Goal: Task Accomplishment & Management: Use online tool/utility

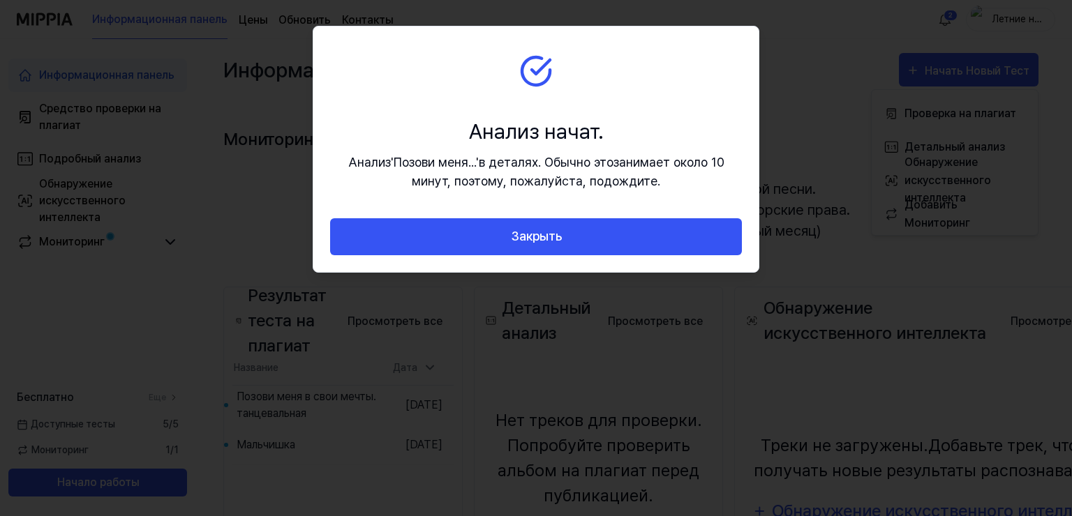
click at [547, 234] on ya-tr-span "Закрыть" at bounding box center [536, 237] width 51 height 20
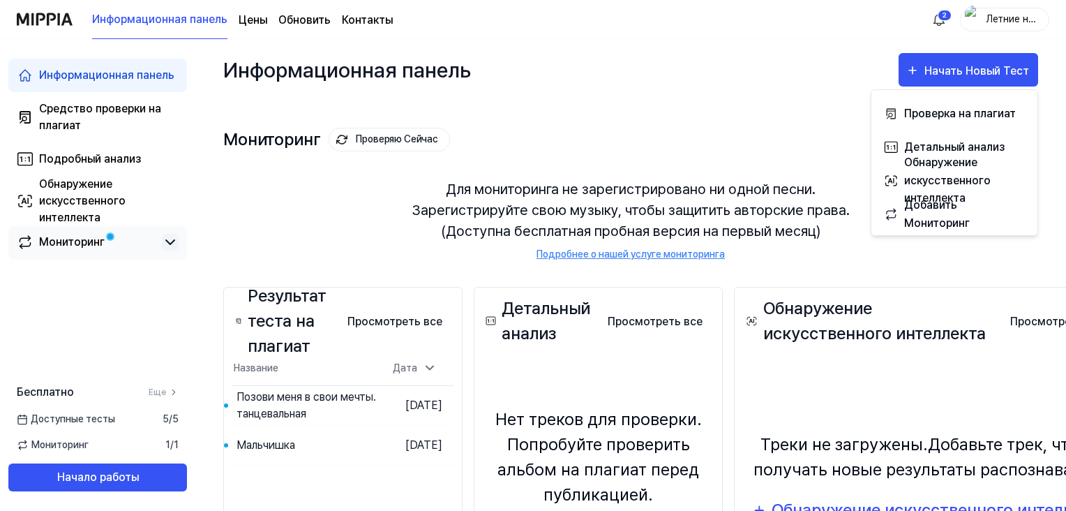
click at [172, 242] on icon at bounding box center [170, 242] width 8 height 4
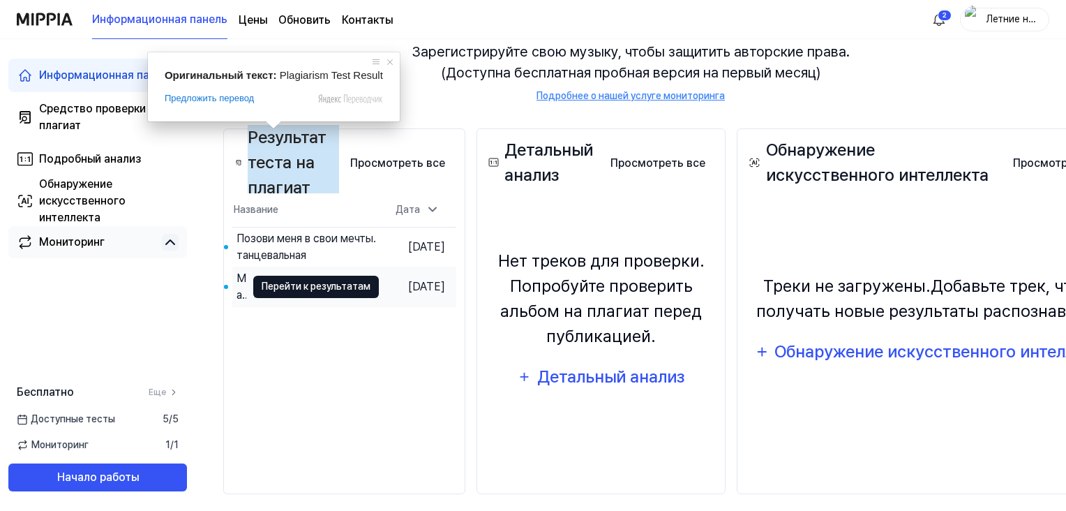
scroll to position [172, 0]
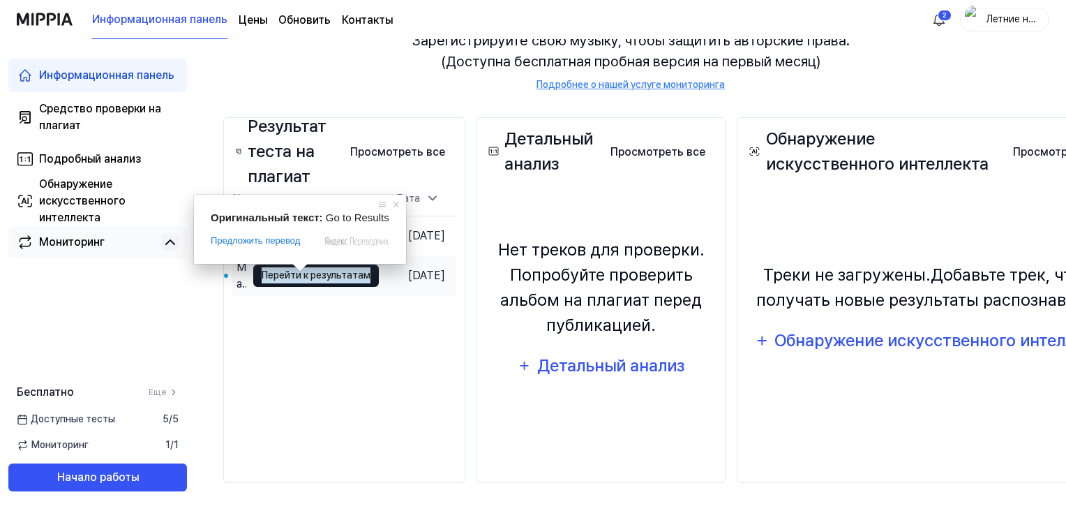
click at [299, 278] on ya-tr-span "Перейти к результатам" at bounding box center [316, 274] width 109 height 15
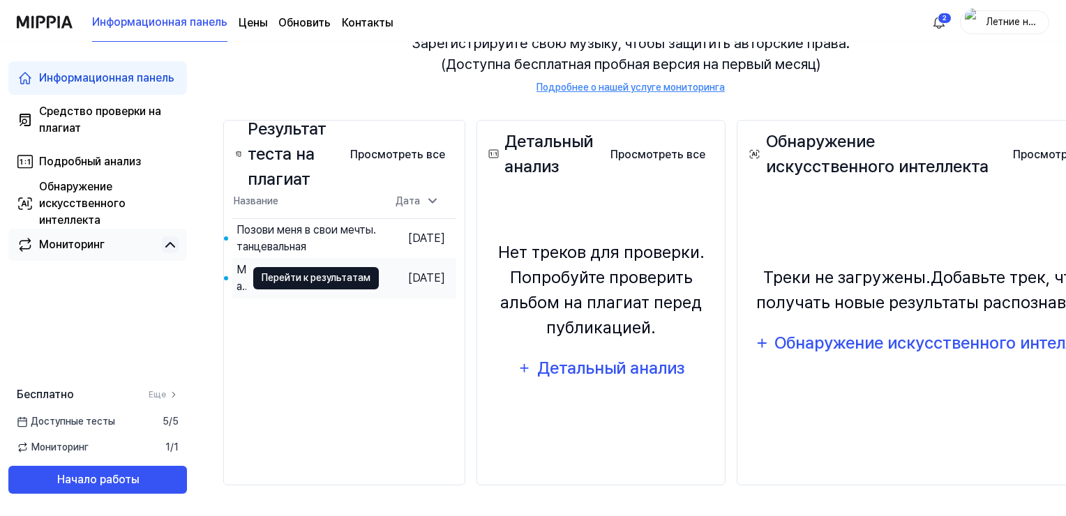
scroll to position [0, 0]
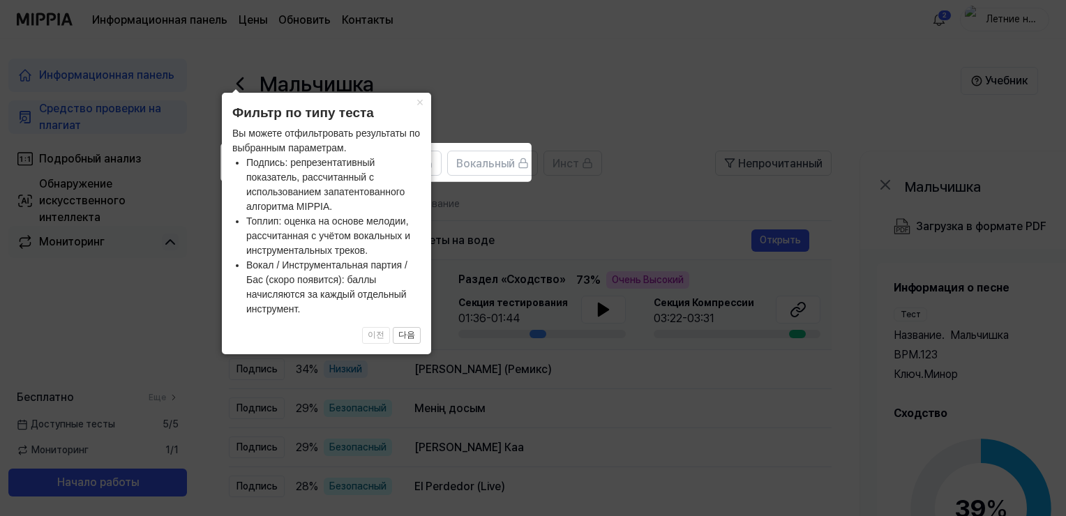
click at [572, 100] on icon at bounding box center [533, 283] width 1066 height 567
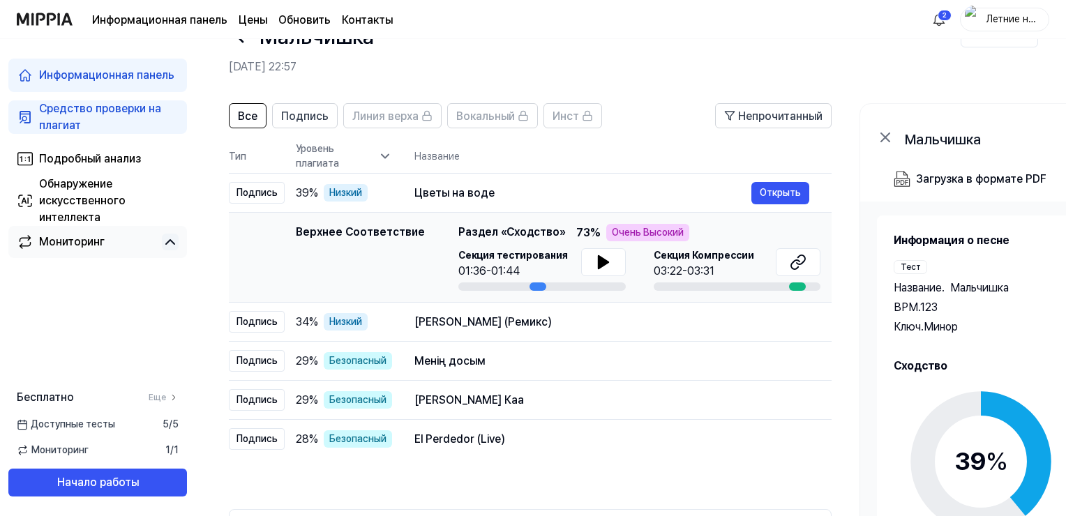
scroll to position [70, 0]
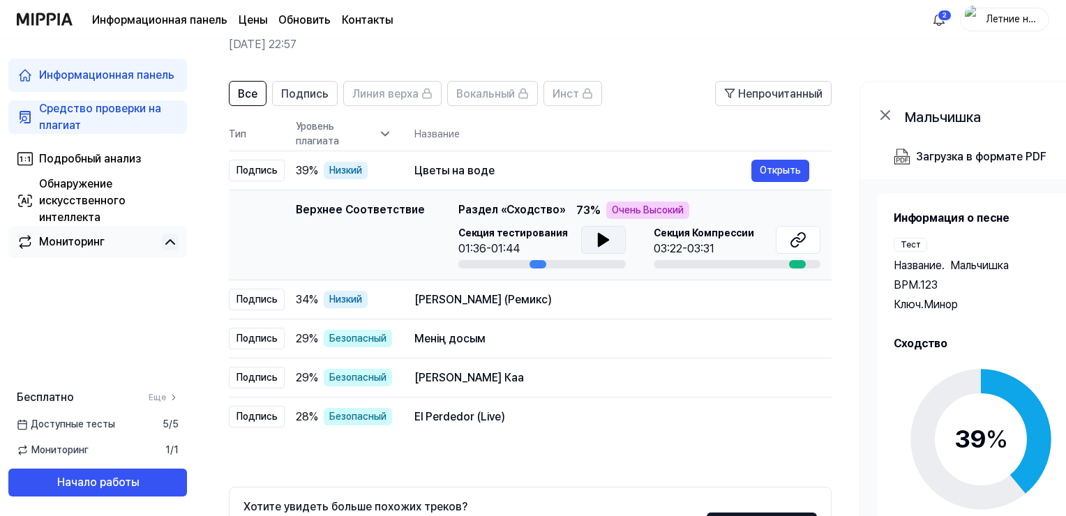
click at [603, 237] on icon at bounding box center [603, 240] width 17 height 17
click at [327, 92] on button "Подпись" at bounding box center [305, 93] width 66 height 25
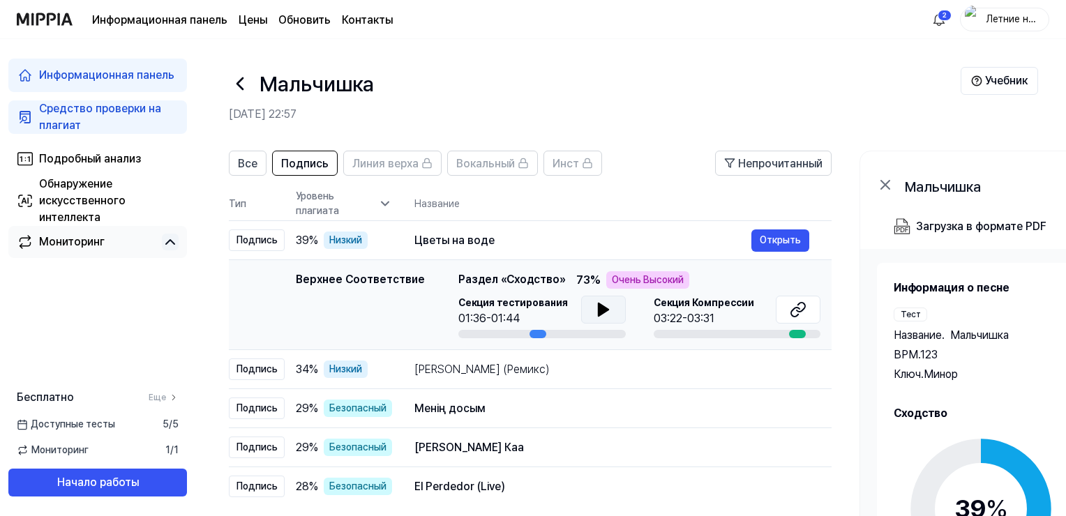
click at [239, 85] on icon at bounding box center [240, 83] width 6 height 11
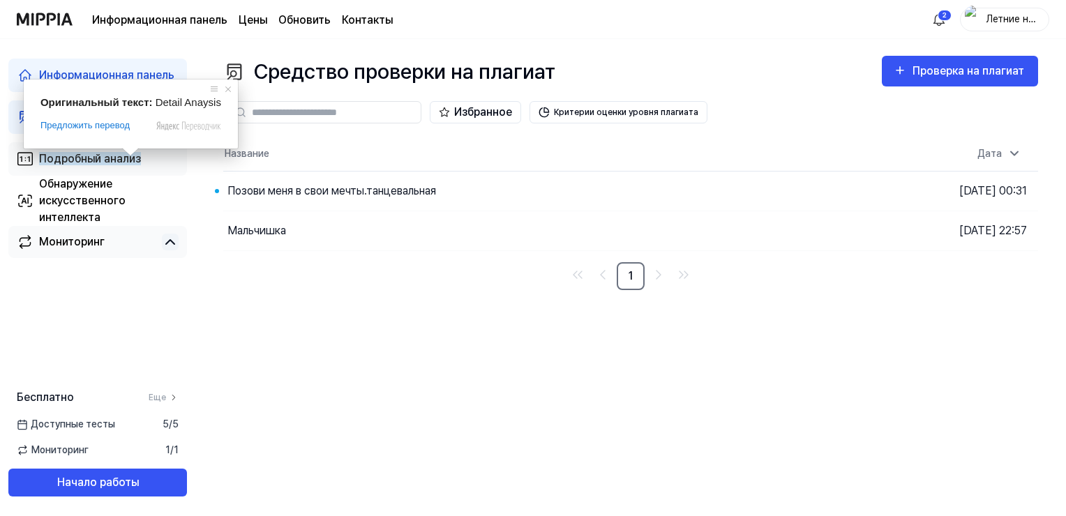
click at [128, 156] on span at bounding box center [130, 152] width 18 height 8
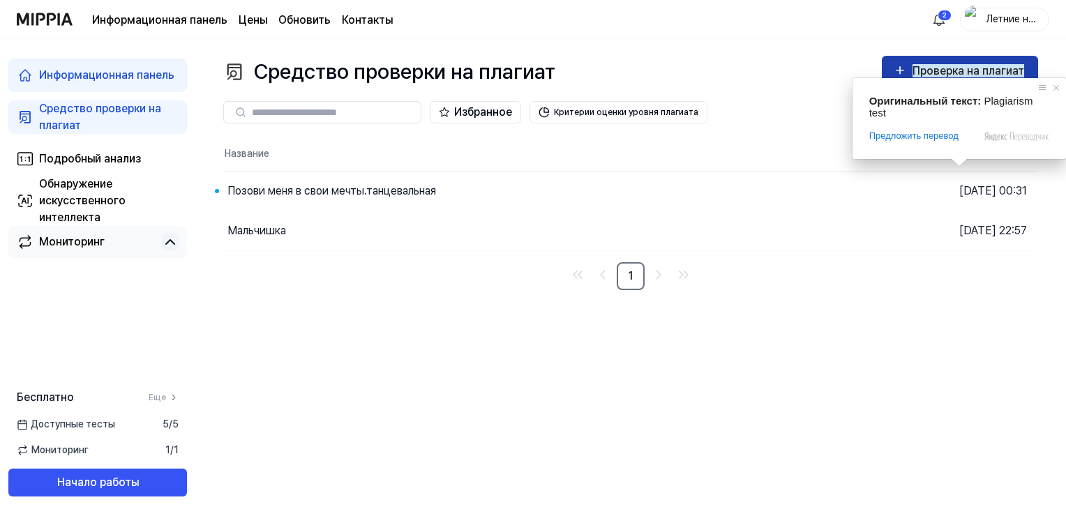
click at [955, 67] on ya-tr-span "Проверка на плагиат" at bounding box center [969, 70] width 112 height 13
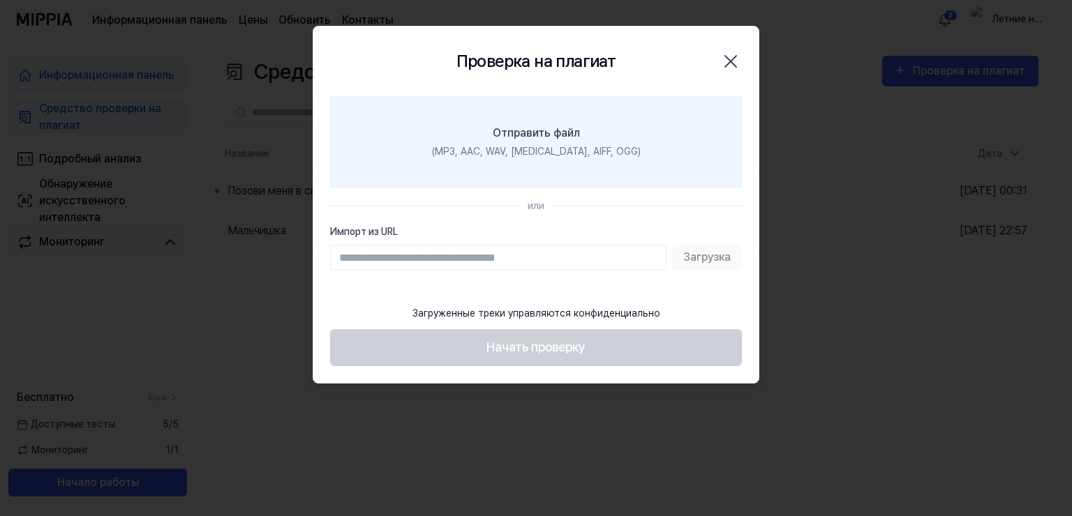
click at [528, 153] on ya-tr-span "(MP3, AAC, WAV, FLAC, AIFF, OGG)" at bounding box center [536, 151] width 209 height 11
click at [0, 0] on input "Отправить файл (MP3, AAC, WAV, FLAC, AIFF, OGG)" at bounding box center [0, 0] width 0 height 0
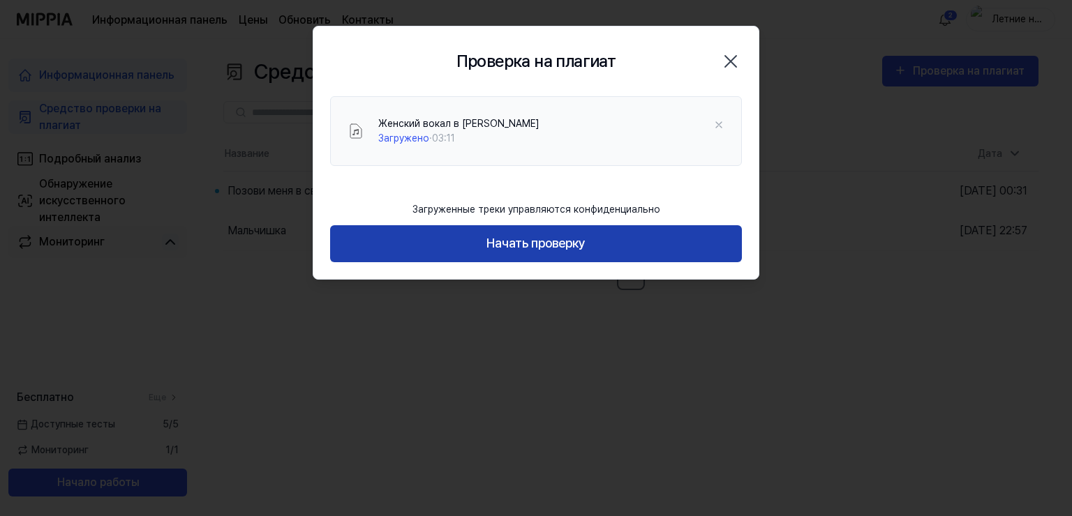
click at [566, 247] on ya-tr-span "Начать проверку" at bounding box center [535, 244] width 99 height 20
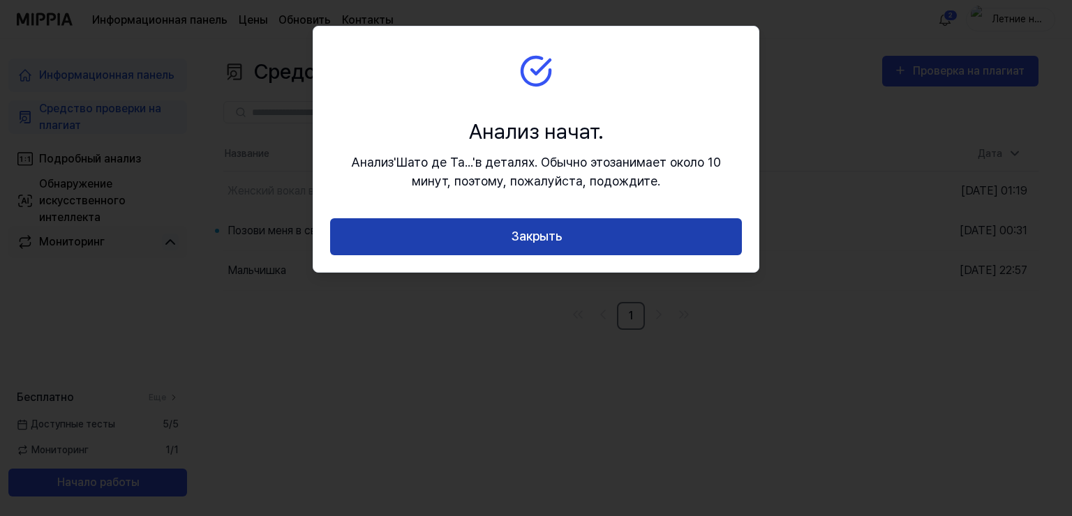
click at [576, 237] on button "Закрыть" at bounding box center [536, 236] width 412 height 37
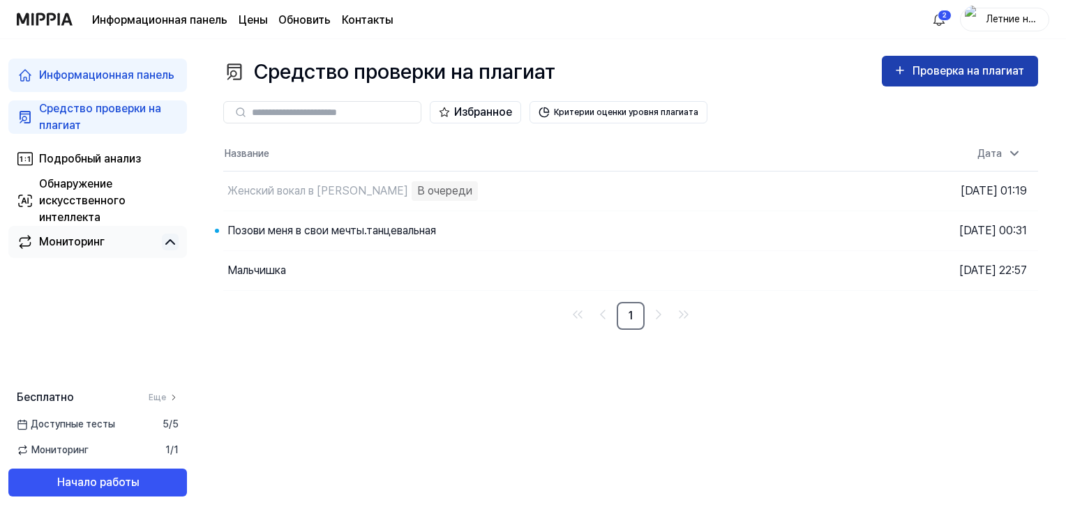
click at [896, 76] on icon "button" at bounding box center [900, 70] width 14 height 17
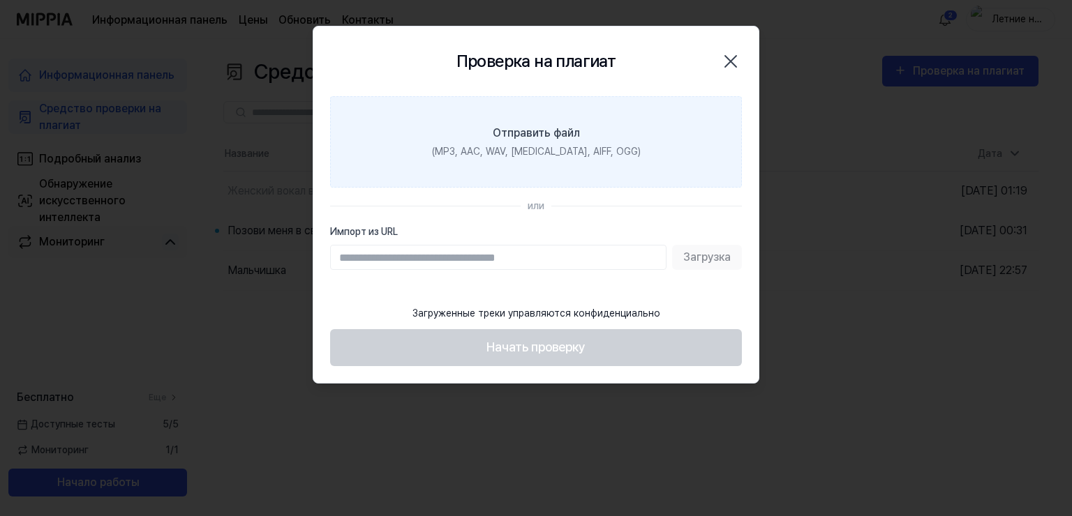
click at [539, 137] on ya-tr-span "Отправить файл" at bounding box center [536, 132] width 87 height 13
click at [0, 0] on input "Отправить файл (MP3, AAC, WAV, FLAC, AIFF, OGG)" at bounding box center [0, 0] width 0 height 0
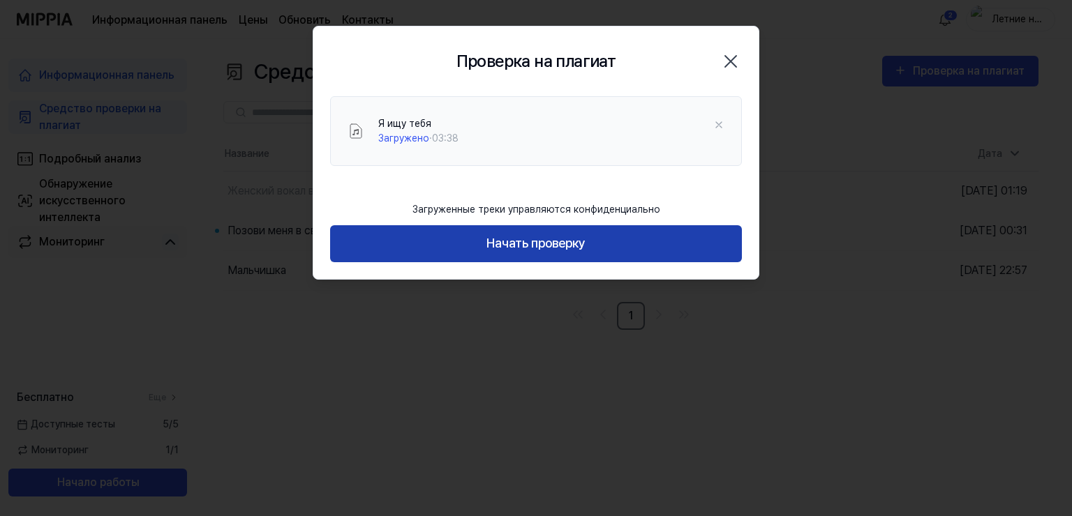
click at [578, 239] on ya-tr-span "Начать проверку" at bounding box center [535, 244] width 99 height 20
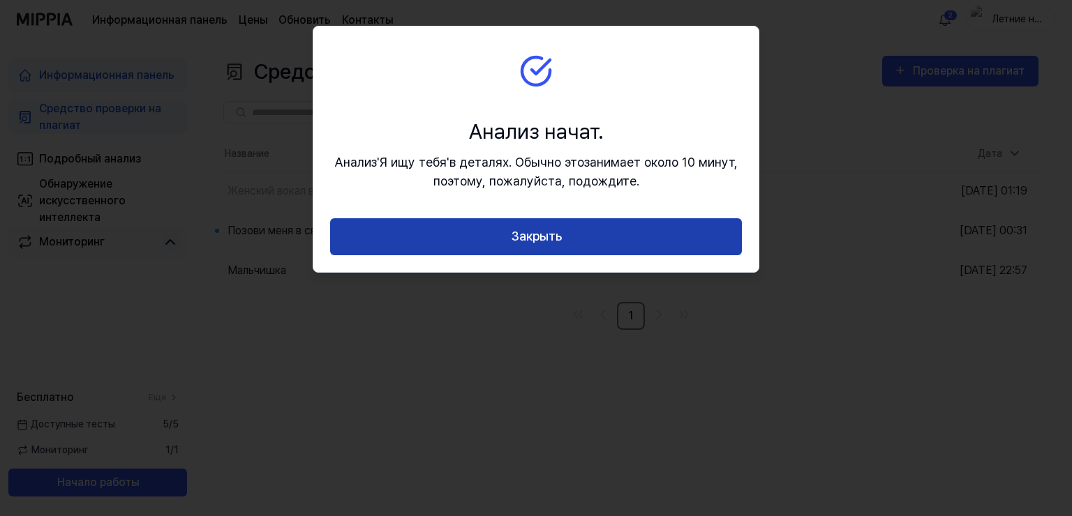
click at [555, 238] on ya-tr-span "Закрыть" at bounding box center [536, 237] width 51 height 20
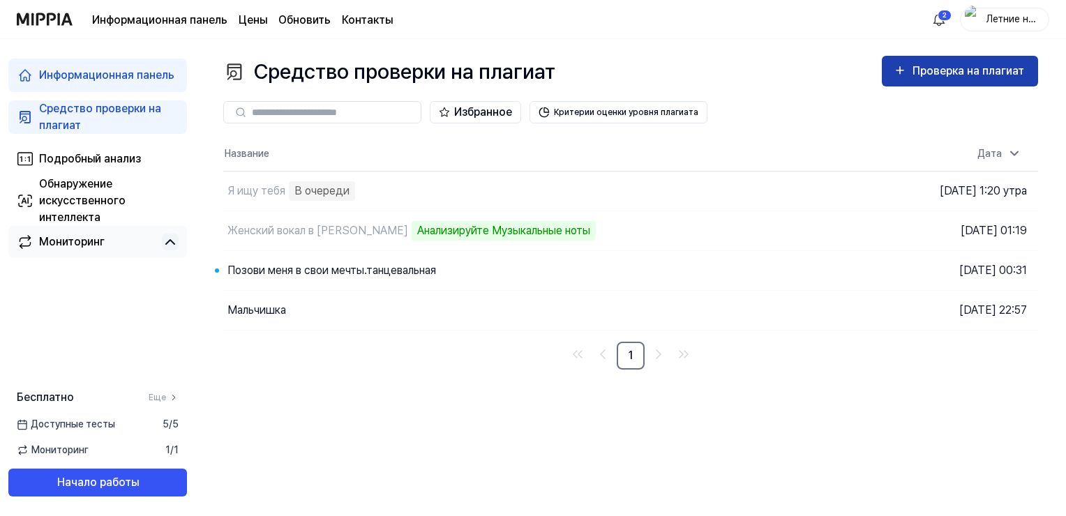
click at [969, 62] on div "Проверка на плагиат" at bounding box center [970, 71] width 114 height 18
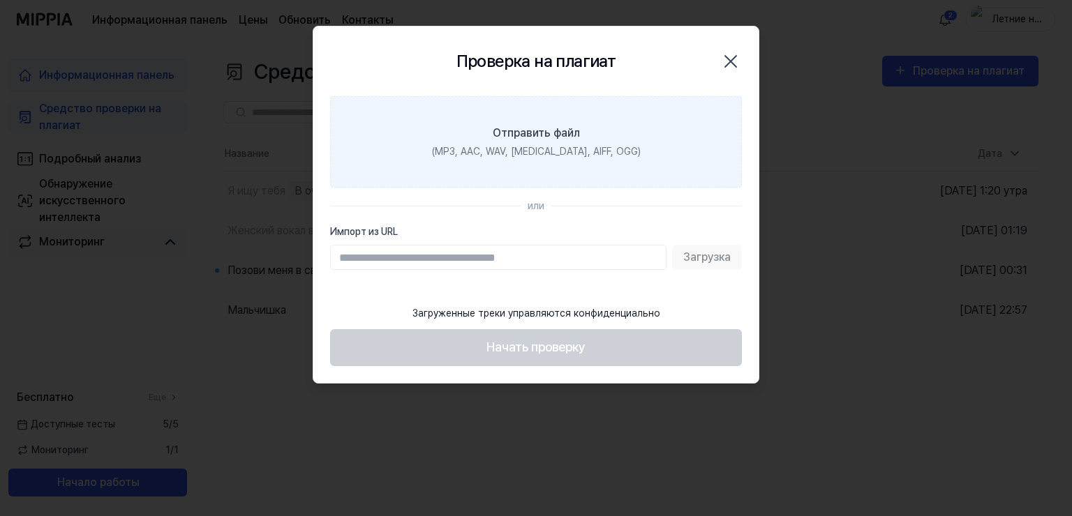
click at [554, 135] on ya-tr-span "Отправить файл" at bounding box center [536, 132] width 87 height 13
click at [0, 0] on input "Отправить файл (MP3, AAC, WAV, FLAC, AIFF, OGG)" at bounding box center [0, 0] width 0 height 0
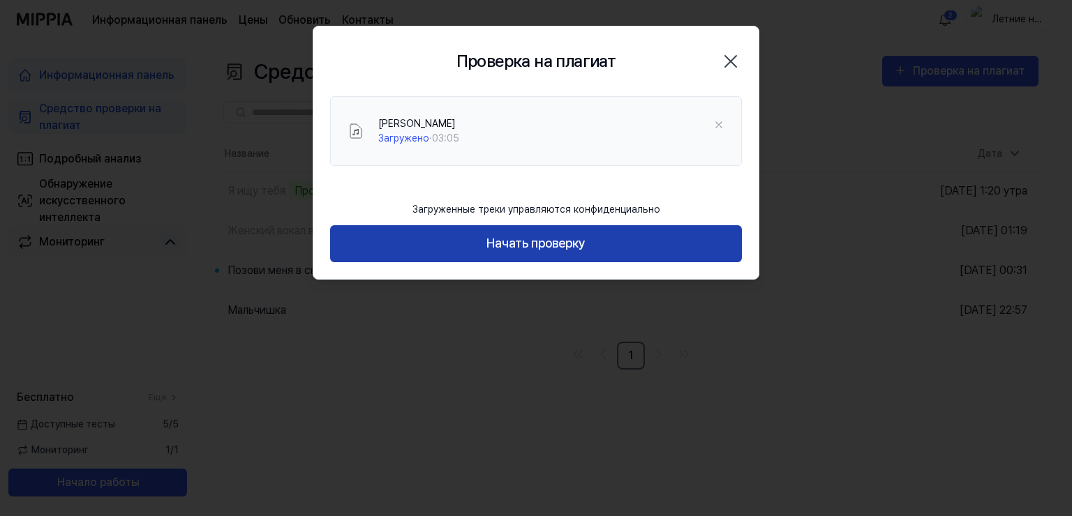
click at [535, 239] on ya-tr-span "Начать проверку" at bounding box center [535, 244] width 99 height 20
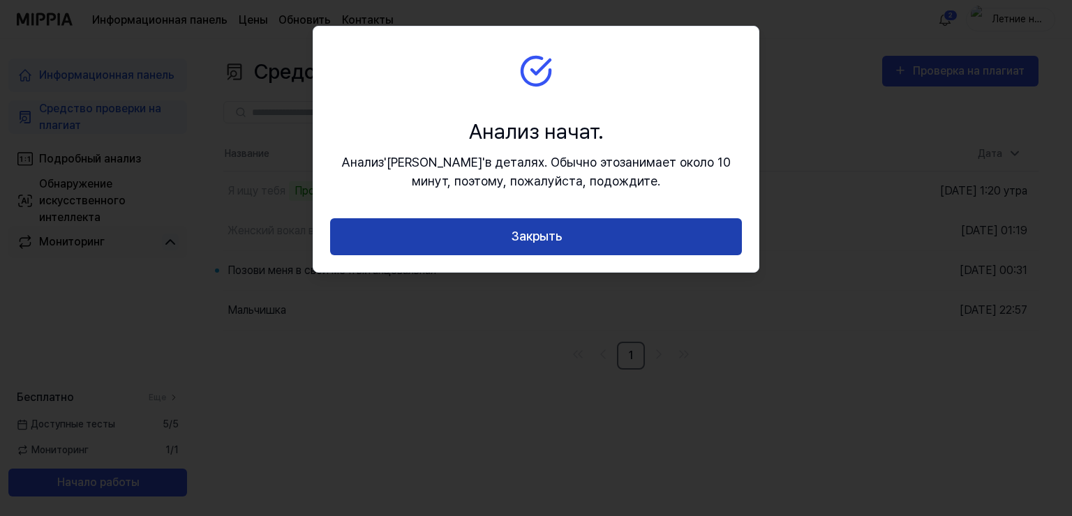
click at [578, 237] on button "Закрыть" at bounding box center [536, 236] width 412 height 37
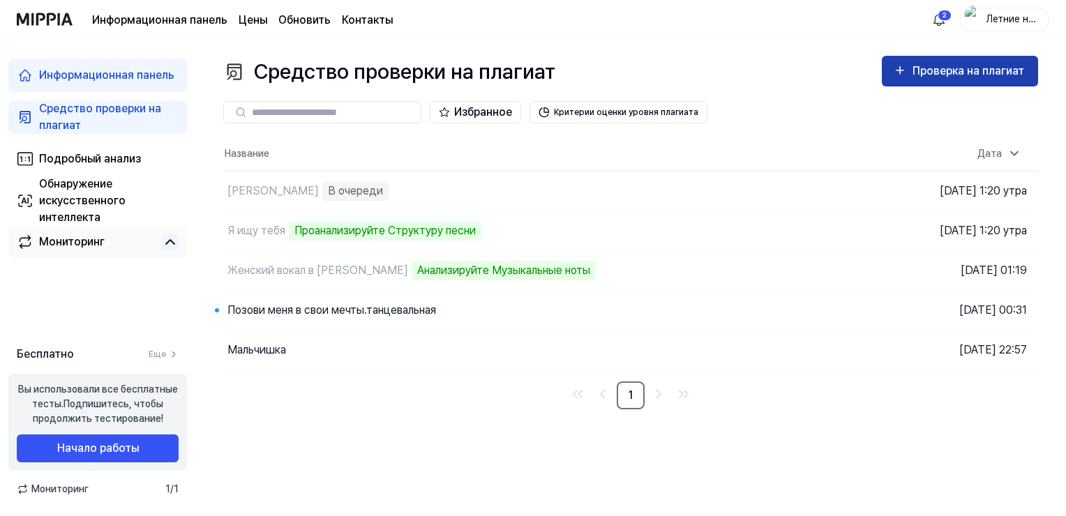
click at [914, 80] on button "Проверка на плагиат" at bounding box center [960, 71] width 156 height 31
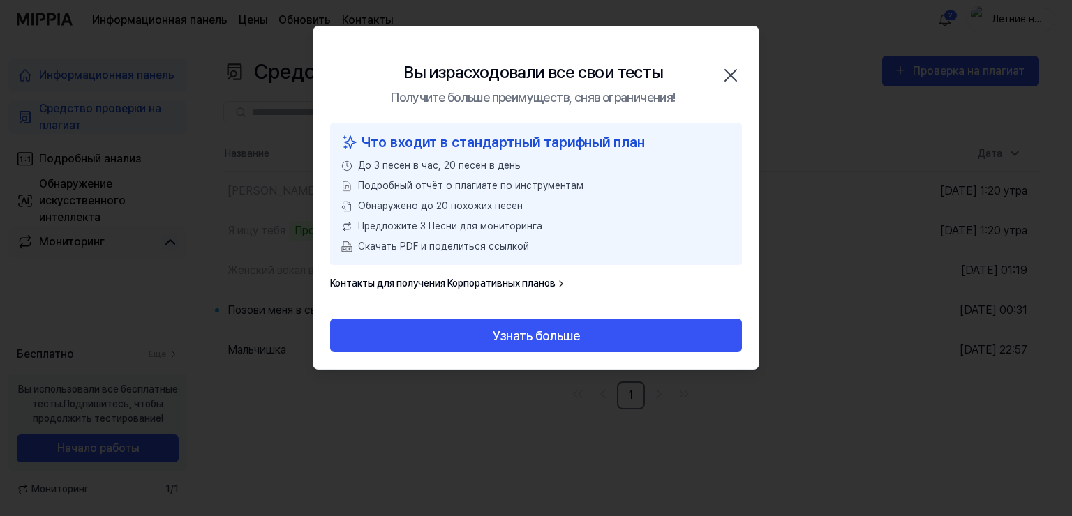
click at [734, 67] on icon "button" at bounding box center [730, 75] width 22 height 22
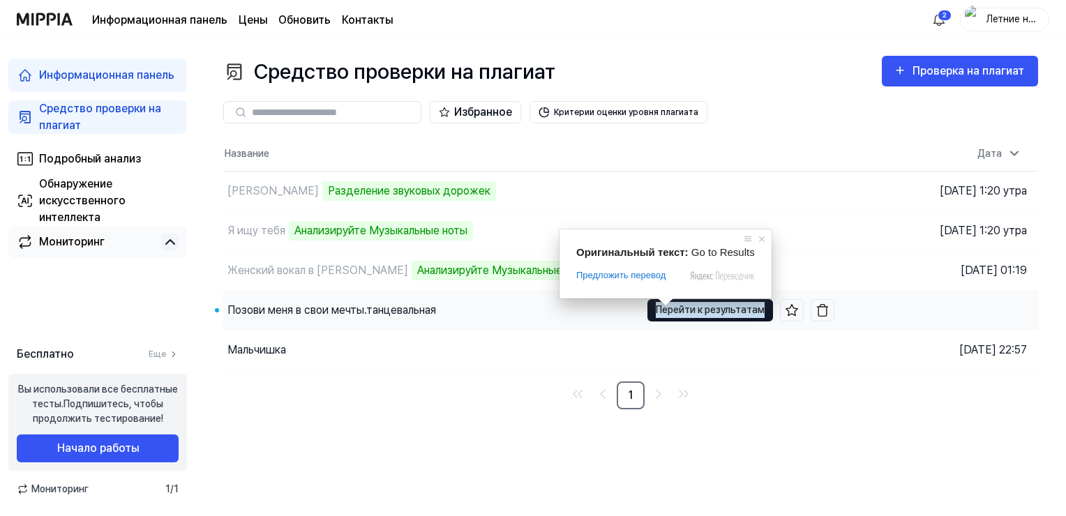
click at [689, 311] on ya-tr-span "Перейти к результатам" at bounding box center [710, 309] width 109 height 15
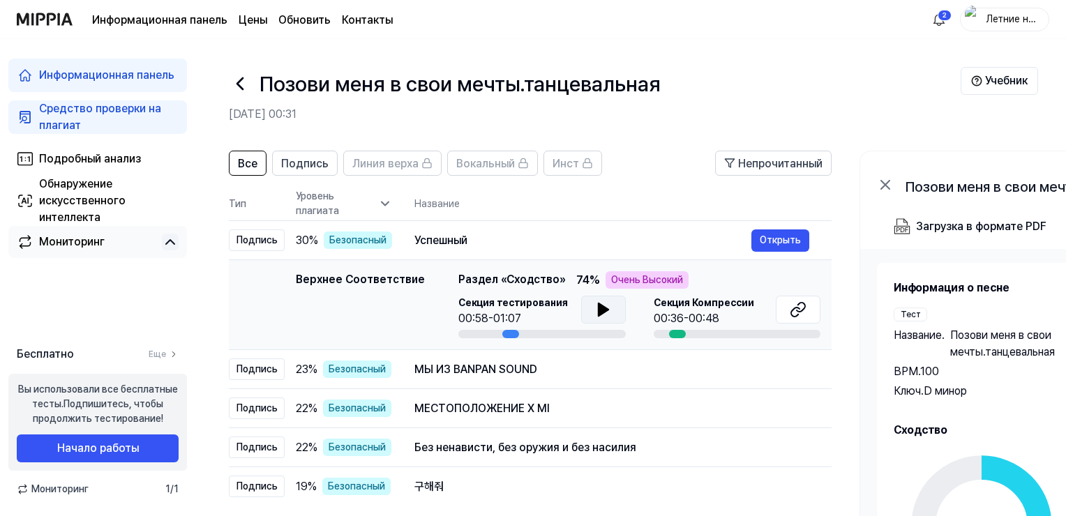
click at [598, 313] on icon at bounding box center [603, 310] width 10 height 13
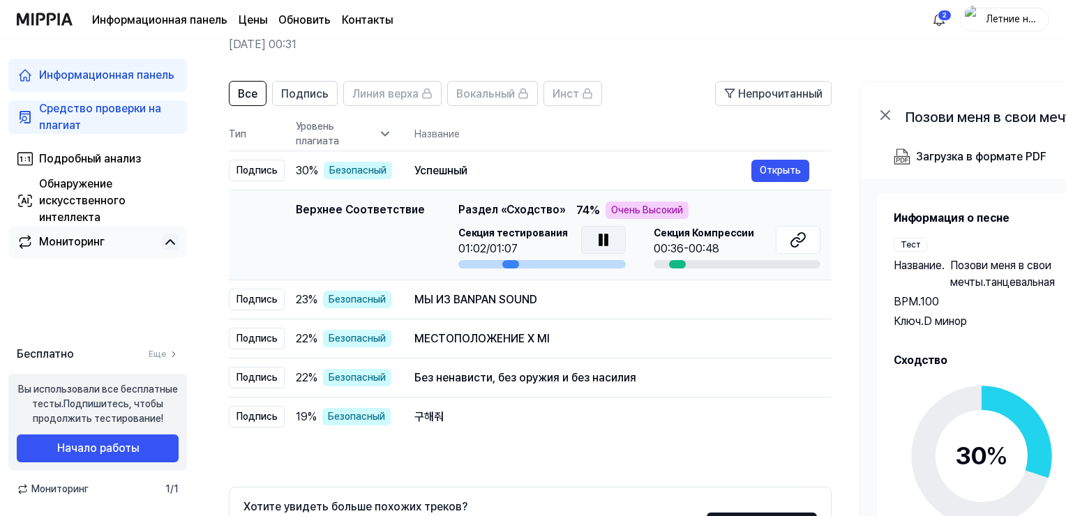
click at [605, 240] on icon at bounding box center [606, 239] width 3 height 11
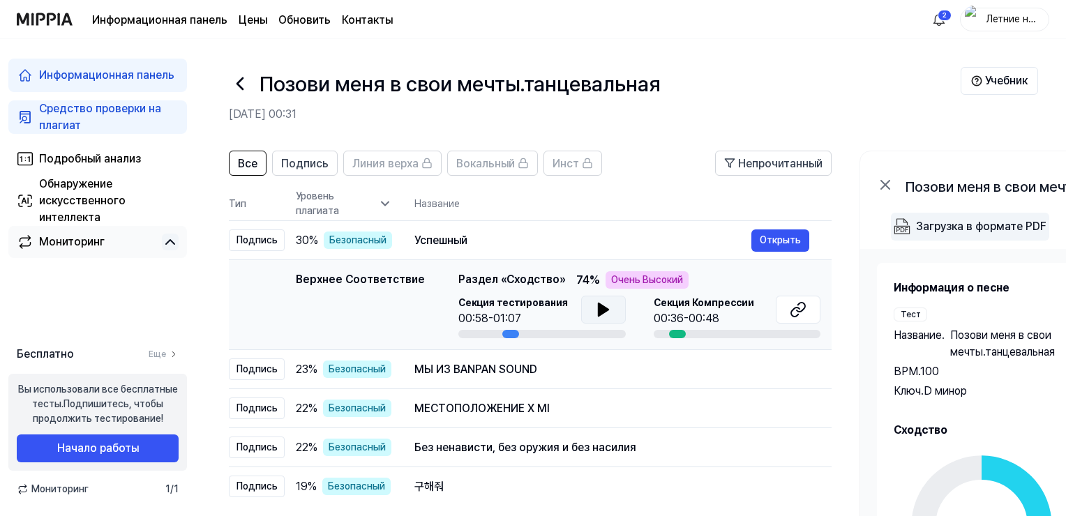
click at [935, 220] on body "Информационная панель Цены Обновить Контакты 2 Летние ночи Информационная панел…" at bounding box center [533, 258] width 1066 height 516
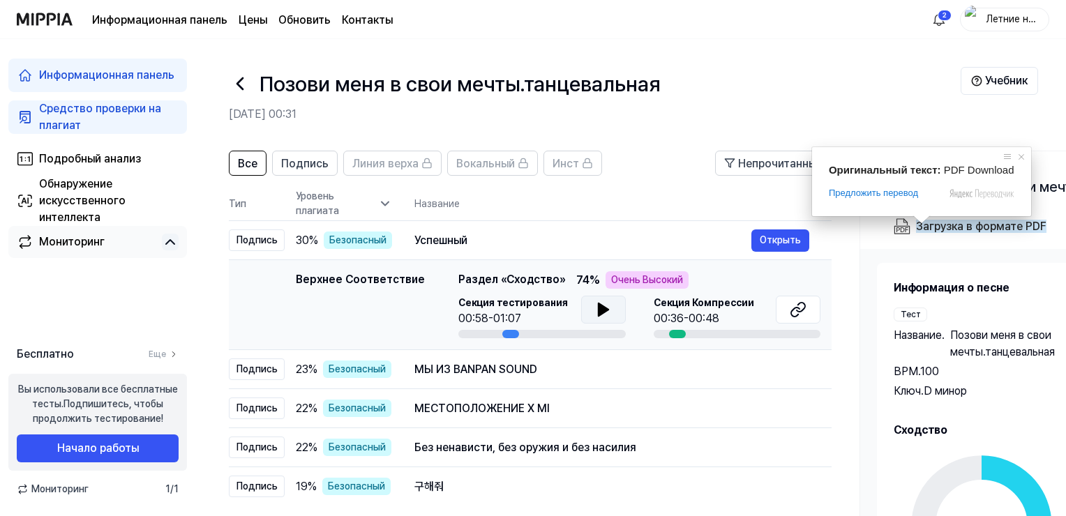
click at [839, 246] on div "Все Подпись Линия верха Вокальный Инст Непрочитанный All Signature Topline Voca…" at bounding box center [757, 420] width 1125 height 567
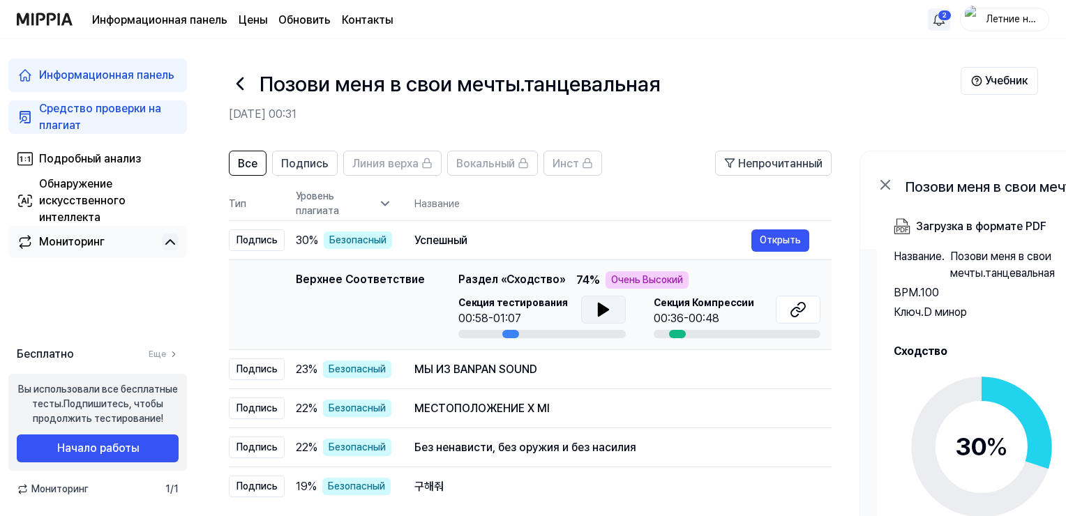
click at [936, 18] on html "Информационная панель Цены Обновить Контакты 2 Летние ночи Информационная панел…" at bounding box center [533, 291] width 1066 height 583
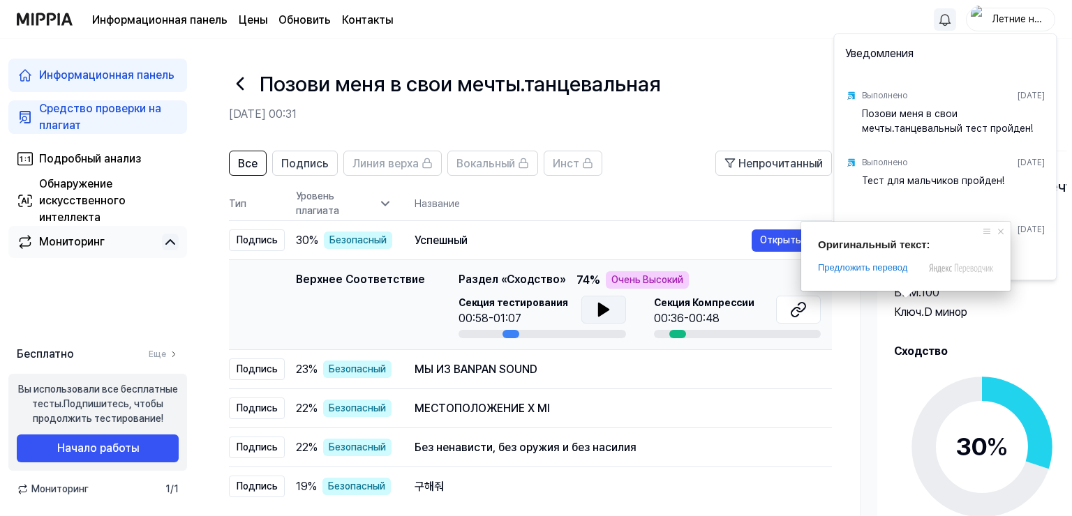
click at [899, 181] on ya-tr-span "Тест для мальчиков пройден!" at bounding box center [933, 180] width 142 height 11
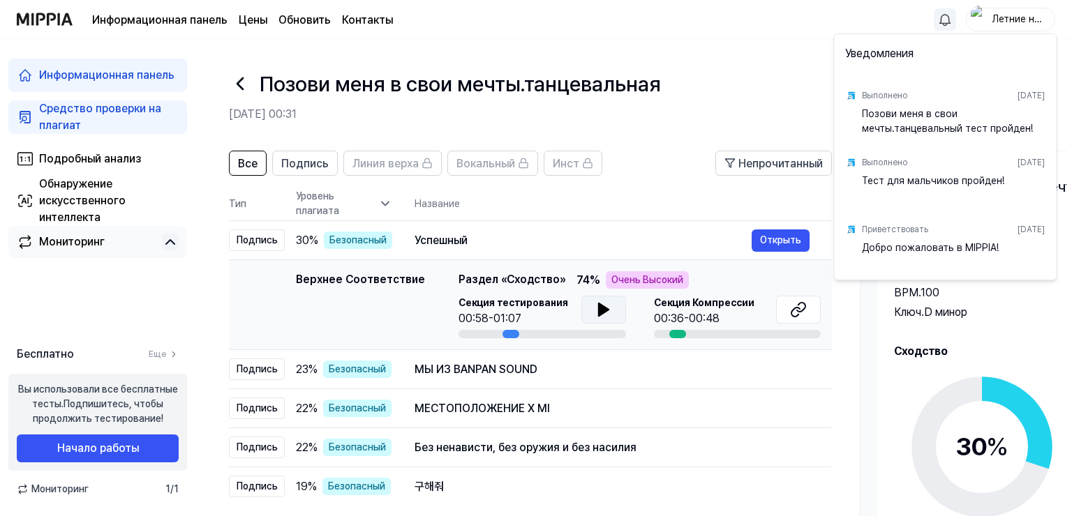
click at [622, 47] on html "Информационная панель Цены Обновить Контакты Летние ночи Информационная панель …" at bounding box center [536, 291] width 1072 height 583
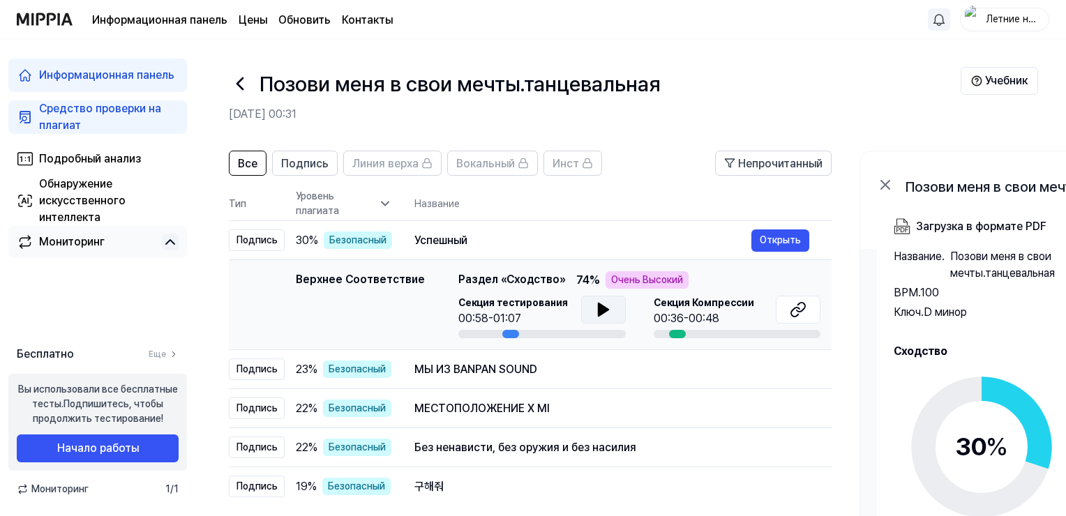
click at [890, 186] on icon at bounding box center [885, 185] width 17 height 17
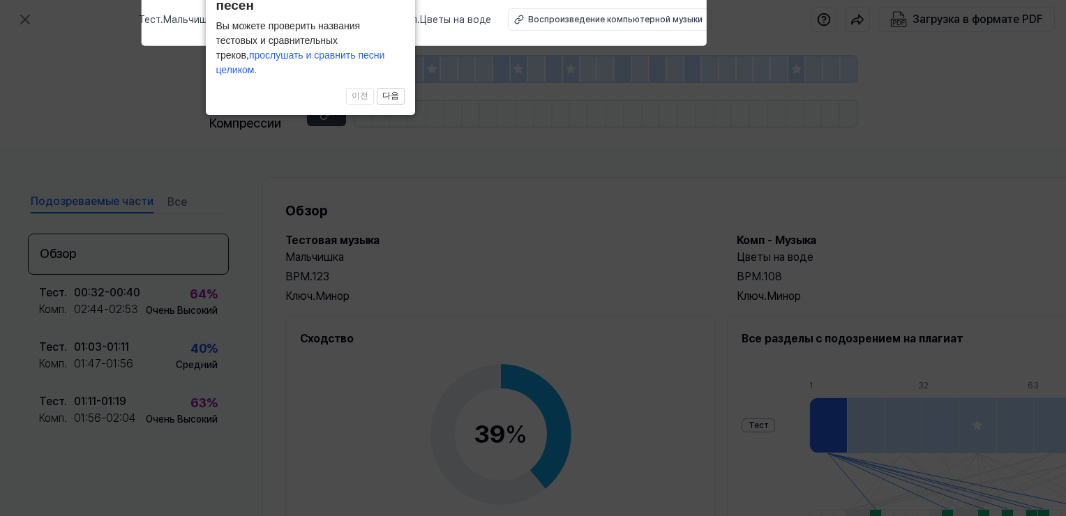
click at [858, 126] on icon at bounding box center [533, 280] width 1066 height 574
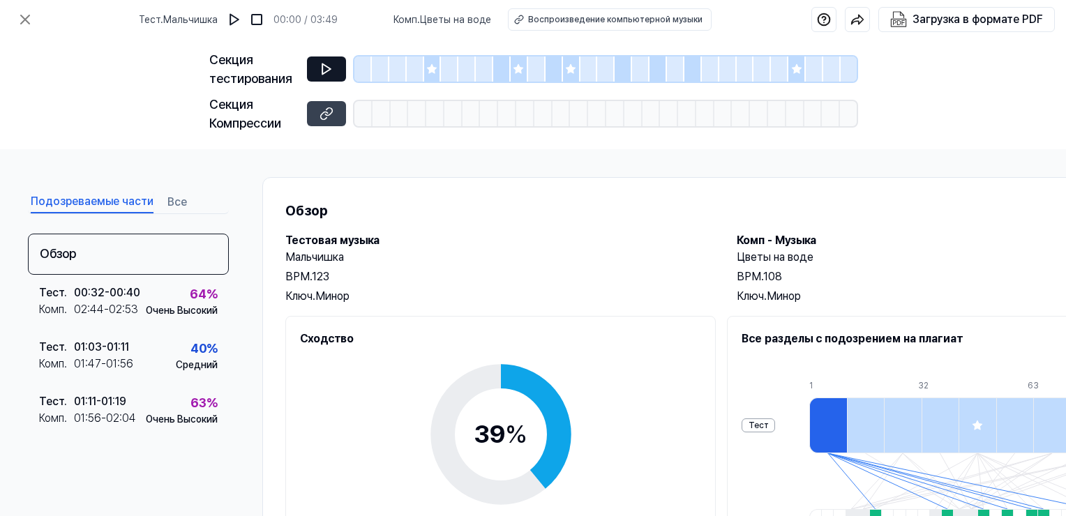
click at [330, 70] on icon at bounding box center [327, 69] width 14 height 14
click at [327, 69] on icon at bounding box center [327, 69] width 14 height 14
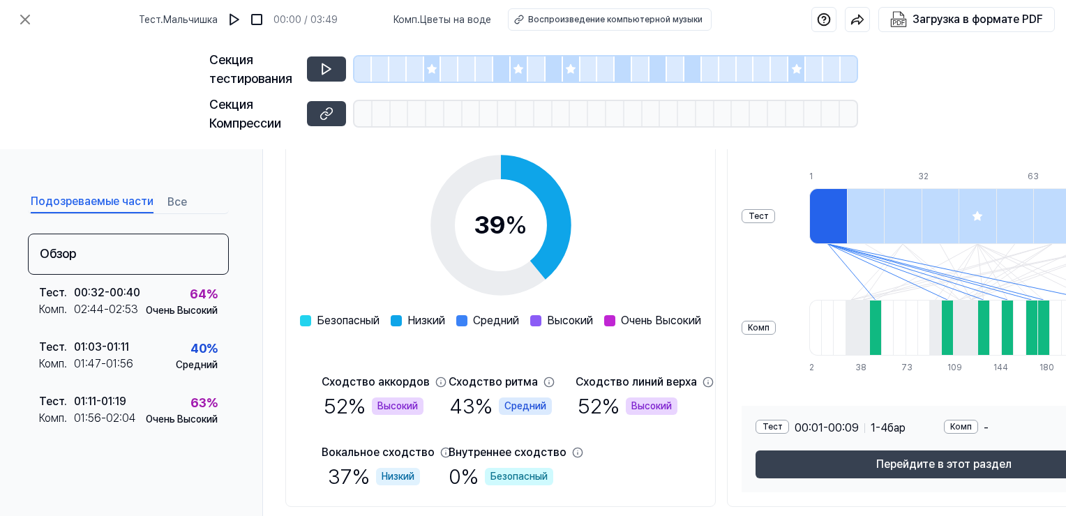
scroll to position [256, 0]
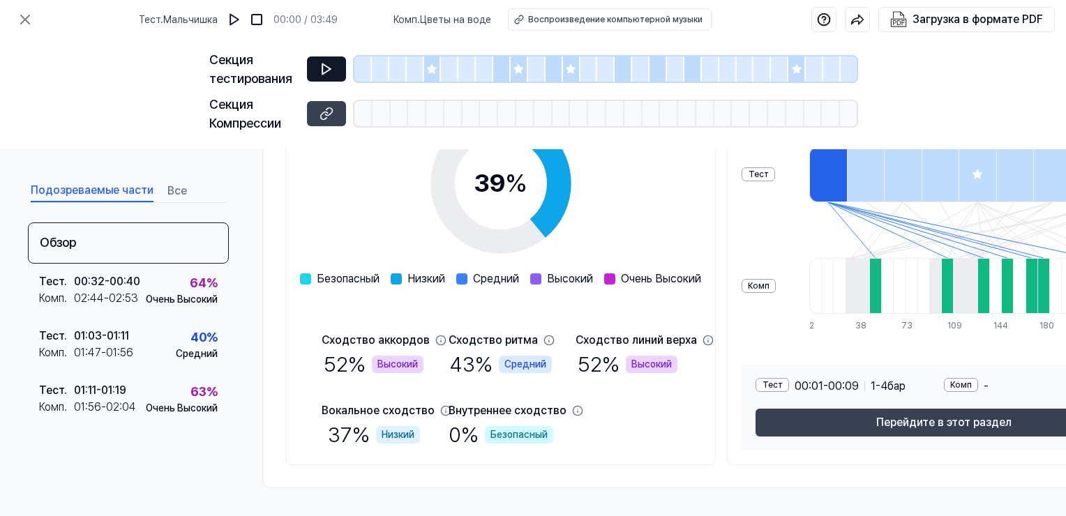
click at [322, 72] on icon at bounding box center [326, 69] width 8 height 10
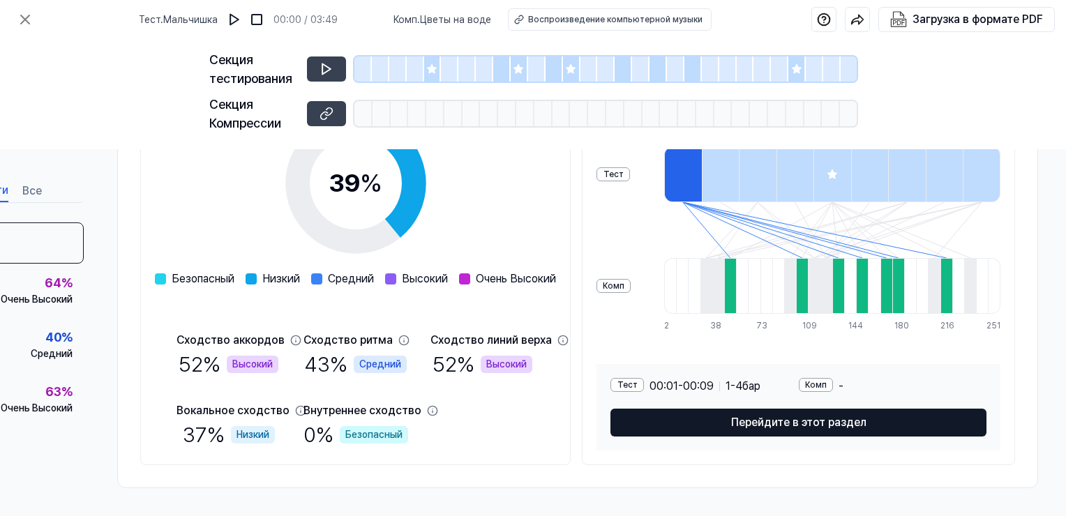
scroll to position [117, 151]
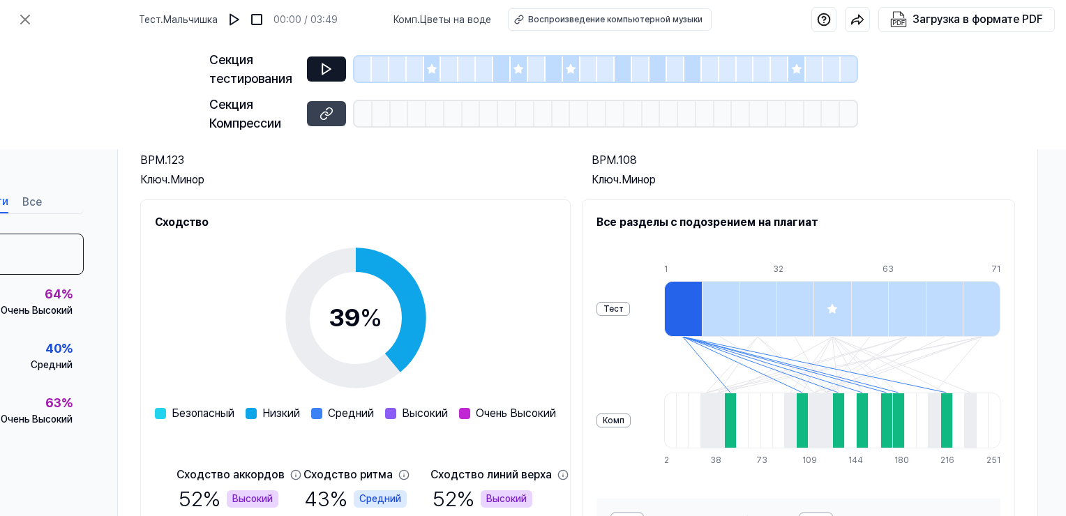
click at [325, 66] on icon at bounding box center [326, 69] width 8 height 10
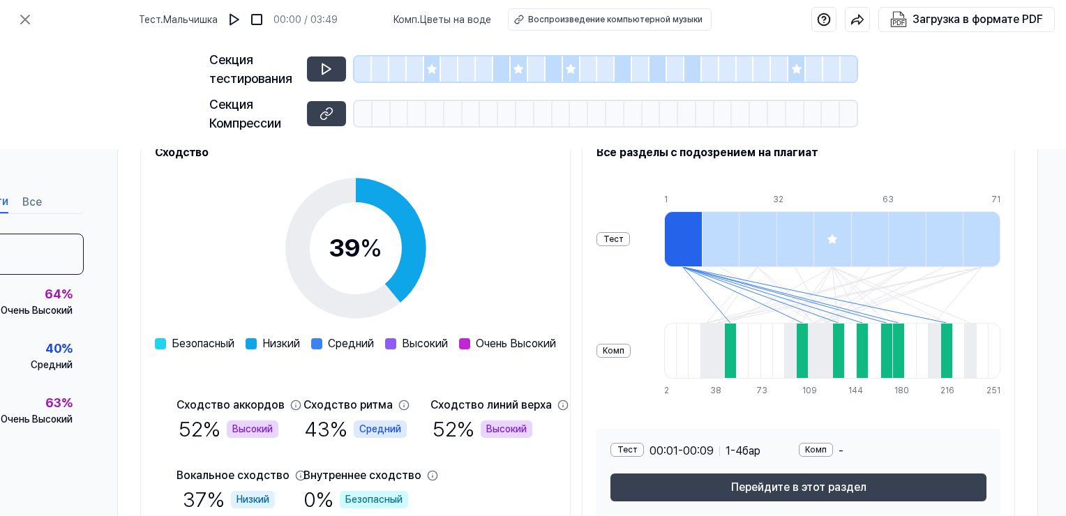
scroll to position [186, 0]
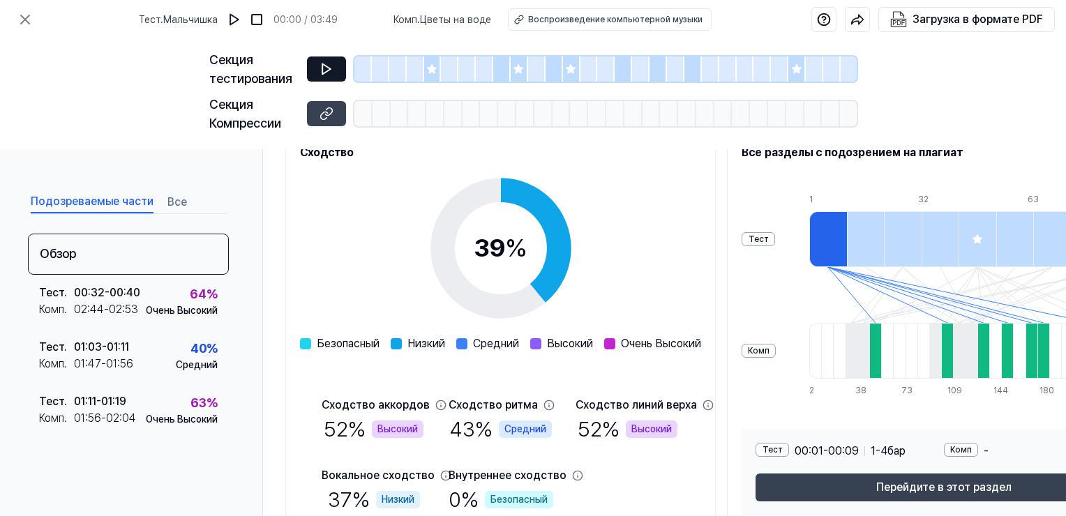
click at [322, 70] on icon at bounding box center [326, 69] width 8 height 10
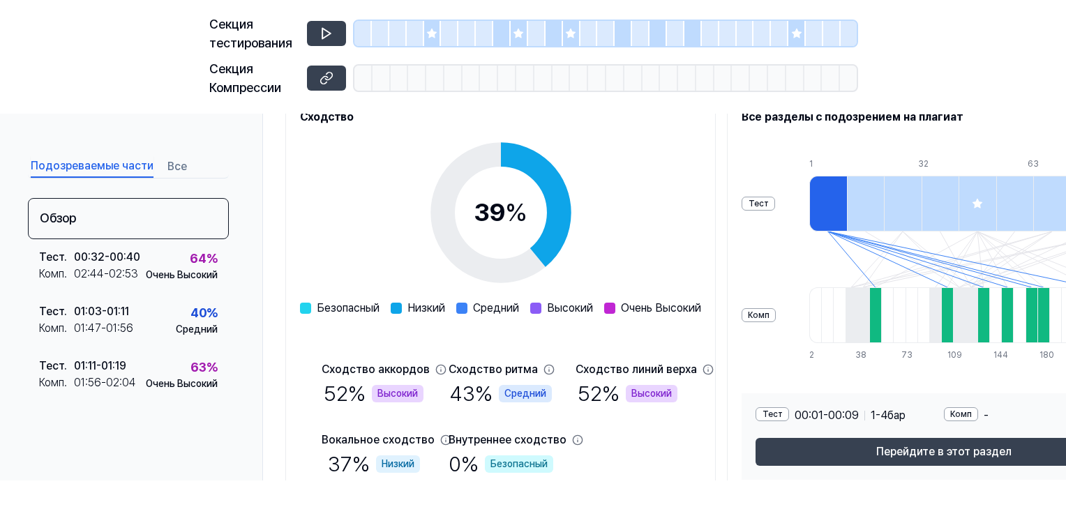
scroll to position [67, 0]
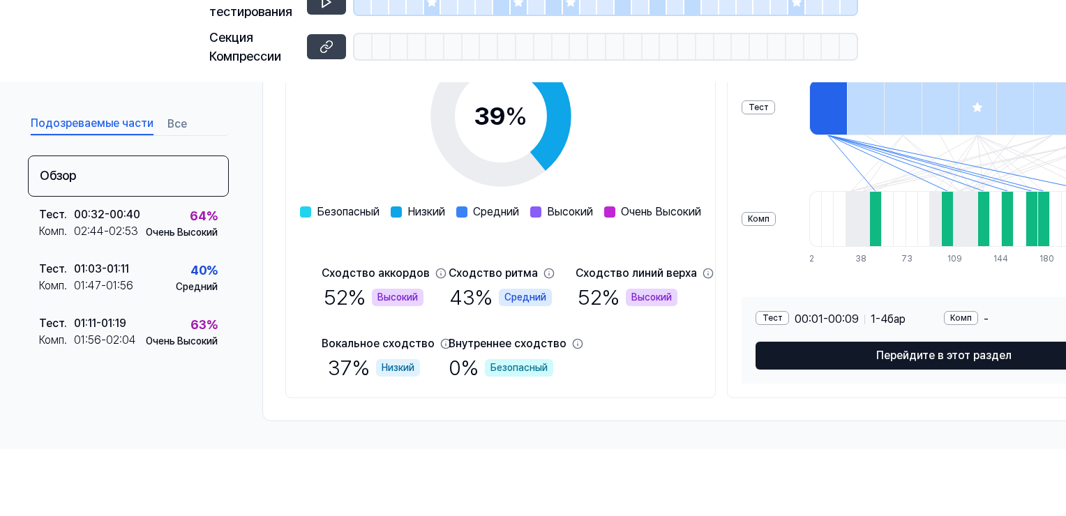
click at [991, 347] on ya-tr-span "Перейдите в этот раздел" at bounding box center [943, 355] width 135 height 17
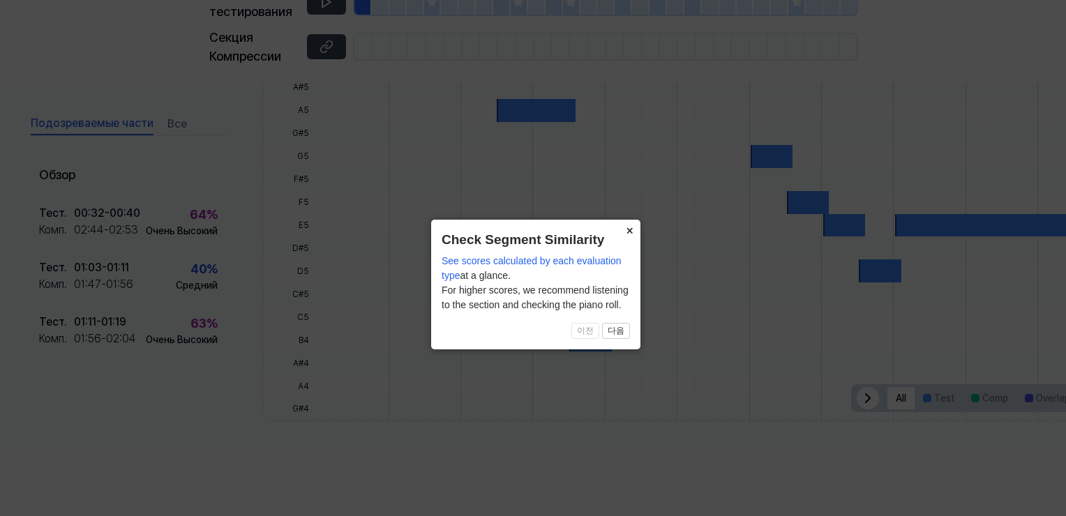
scroll to position [440, 0]
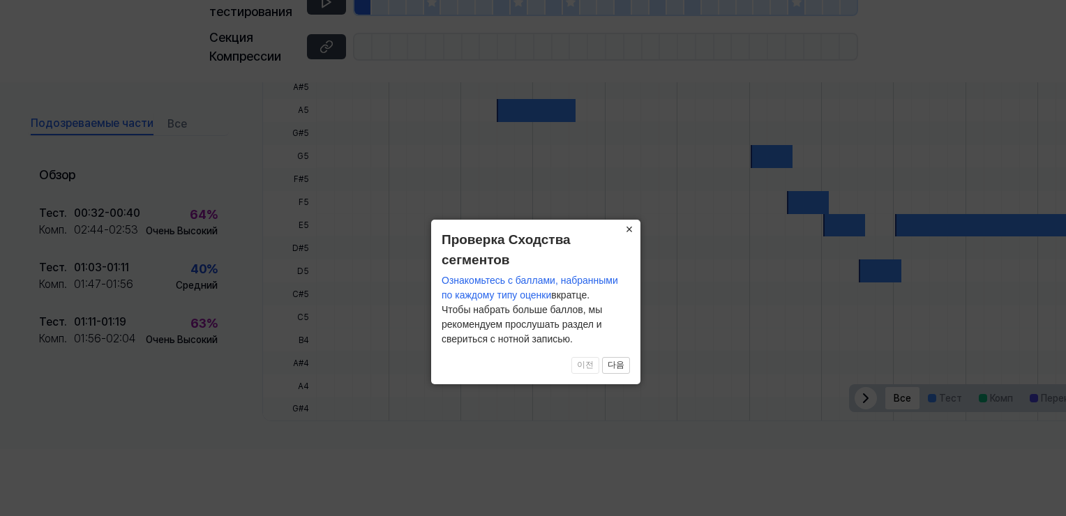
click at [630, 227] on ya-tr-span "×" at bounding box center [630, 230] width 8 height 14
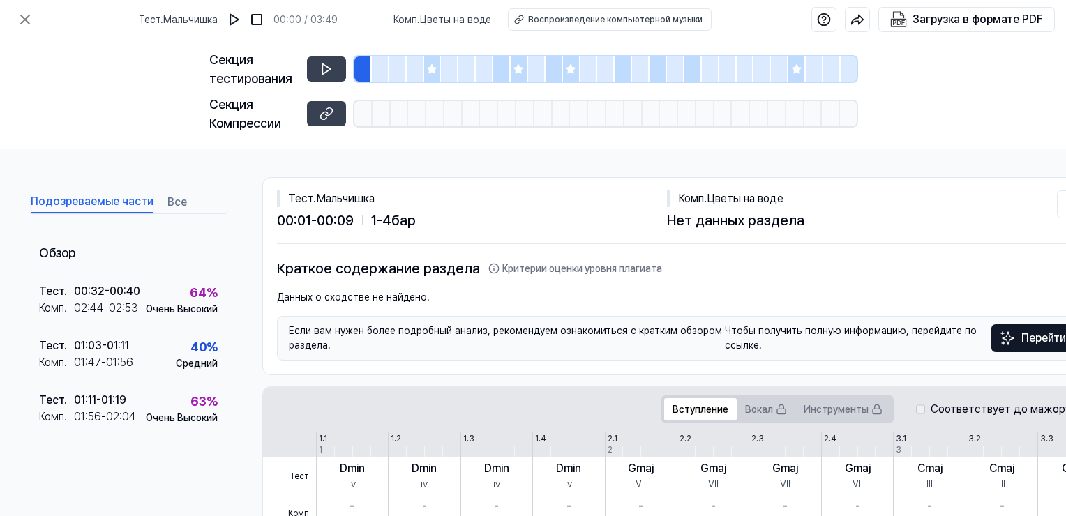
scroll to position [0, 0]
click at [24, 20] on icon at bounding box center [25, 19] width 8 height 8
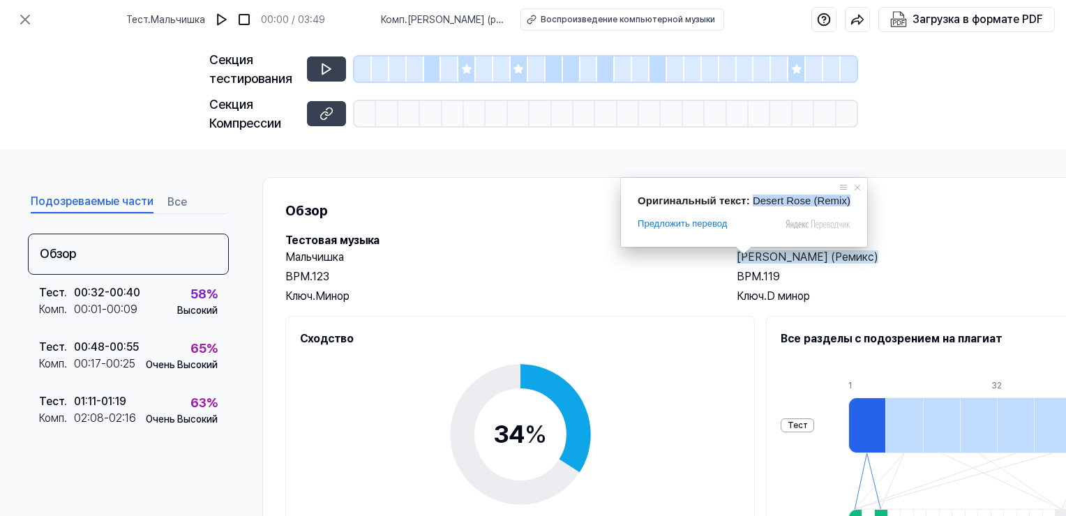
drag, startPoint x: 750, startPoint y: 199, endPoint x: 845, endPoint y: 204, distance: 95.0
click at [845, 204] on div "Оригинальный текст: Desert Rose (Remix) Предложить перевод Отправить [PERSON_NA…" at bounding box center [744, 212] width 246 height 69
copy span "Desert Rose (Remix)"
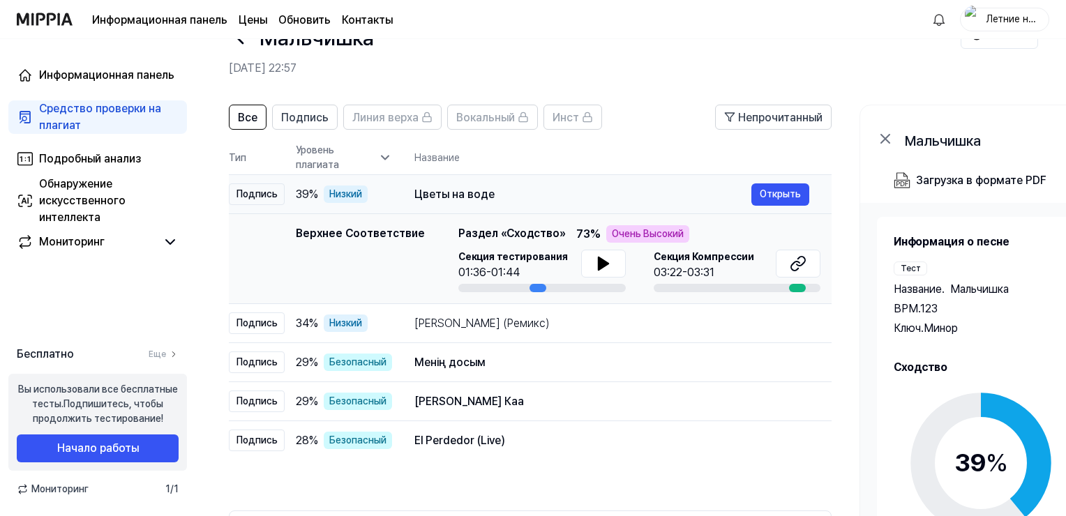
scroll to position [70, 0]
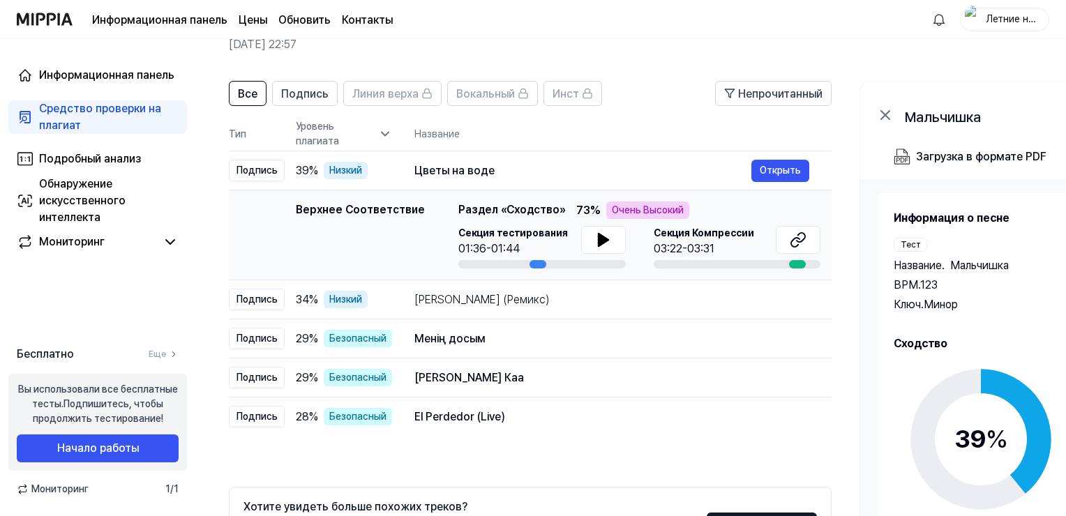
drag, startPoint x: 537, startPoint y: 262, endPoint x: 603, endPoint y: 265, distance: 66.3
click at [603, 265] on div at bounding box center [541, 264] width 167 height 8
click at [602, 241] on icon at bounding box center [603, 240] width 10 height 13
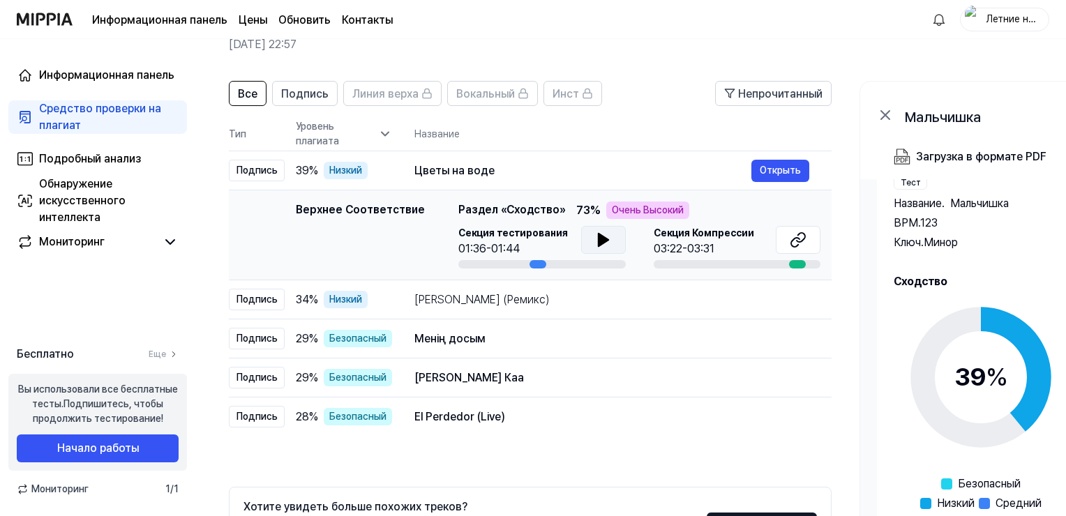
click at [586, 242] on button at bounding box center [603, 240] width 45 height 28
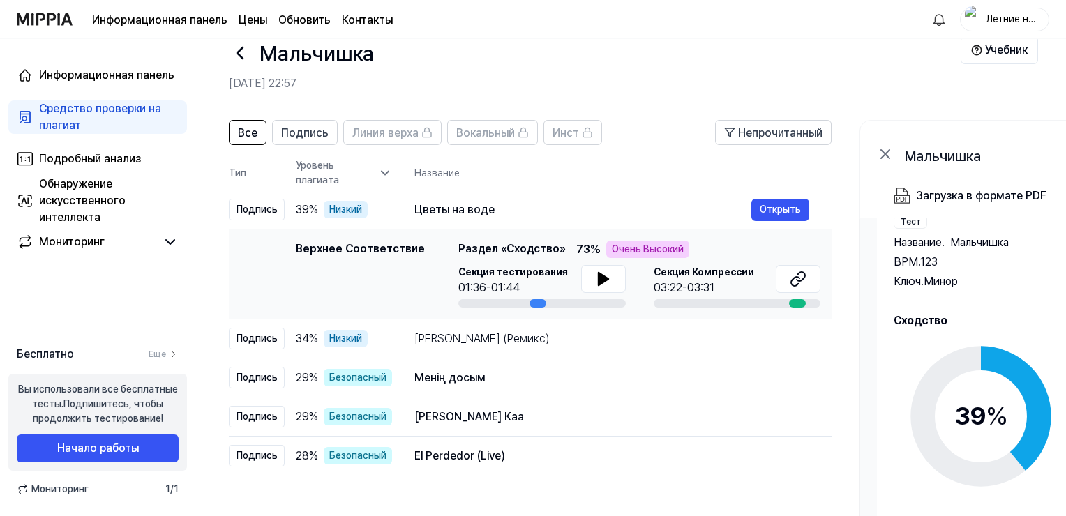
scroll to position [0, 0]
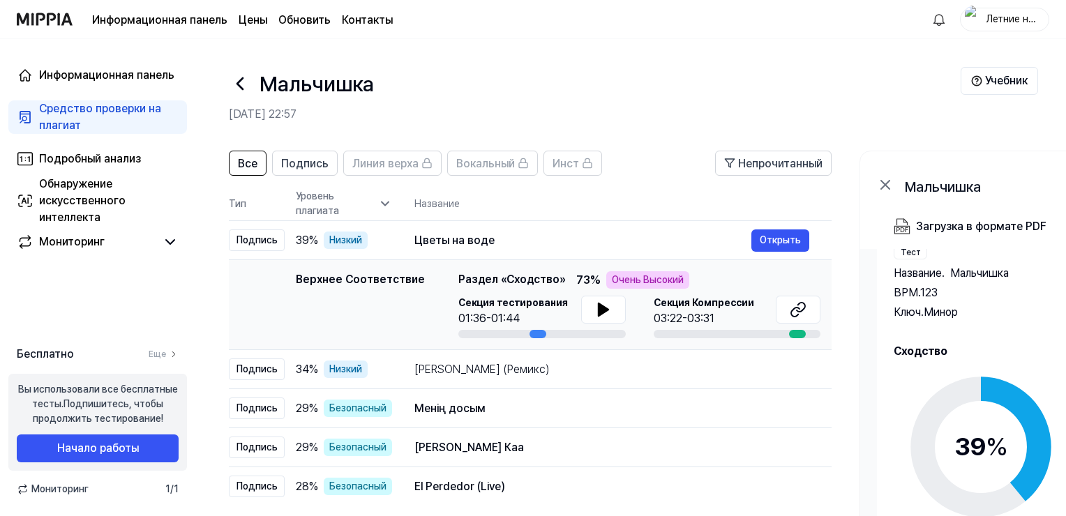
click at [242, 83] on icon at bounding box center [240, 84] width 22 height 22
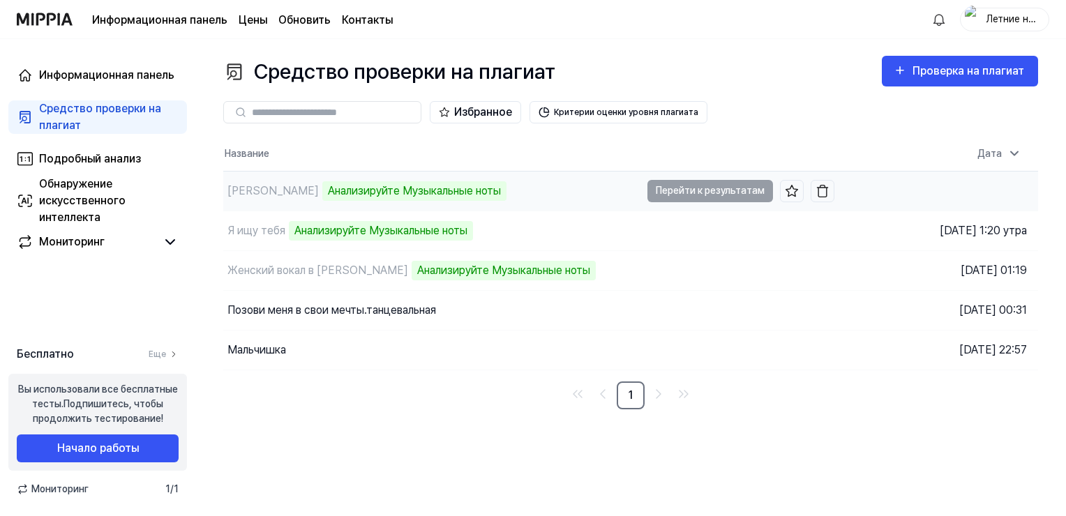
click at [717, 190] on td "Оля Анализируйте Музыкальные ноты Перейти к результатам" at bounding box center [528, 191] width 611 height 39
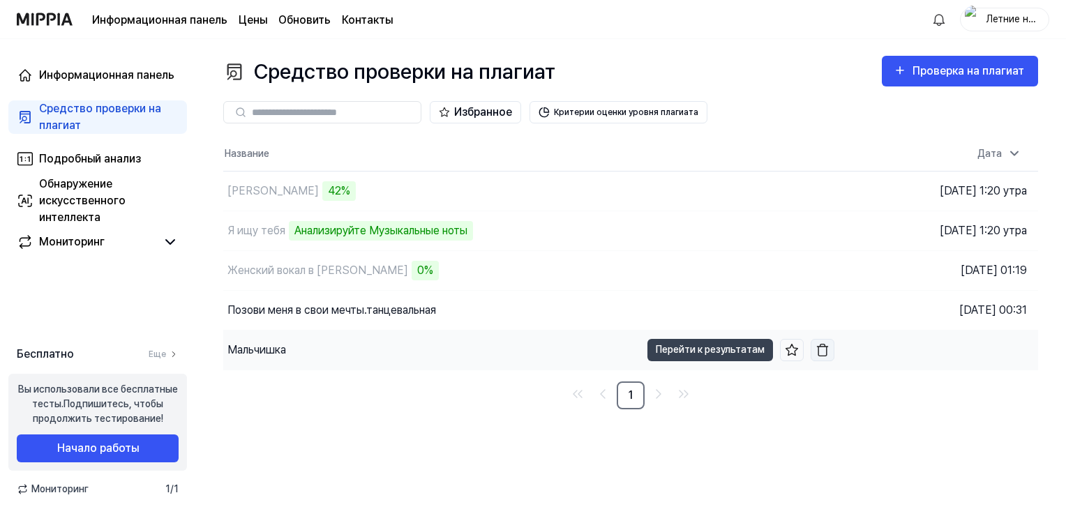
click at [821, 346] on img "button" at bounding box center [823, 350] width 14 height 14
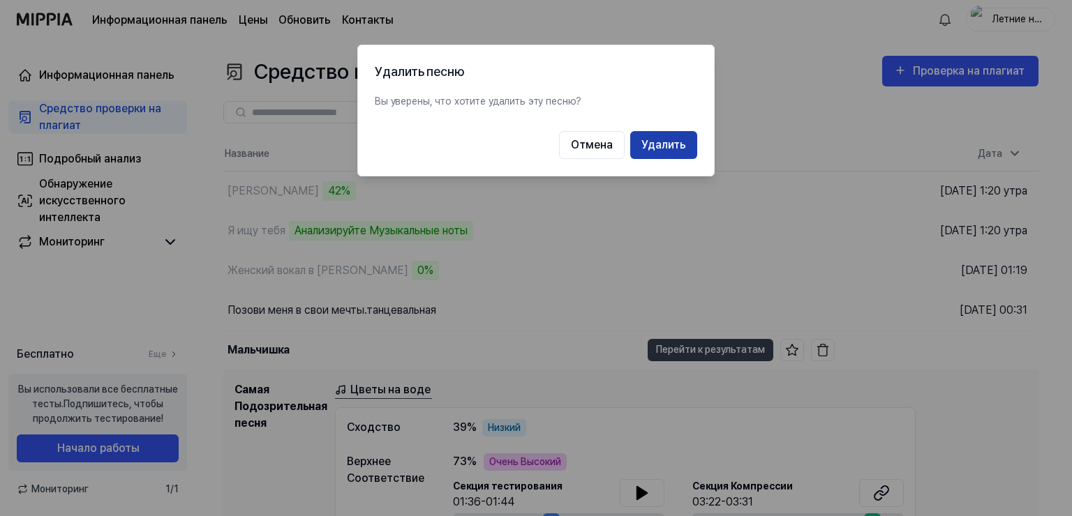
click at [661, 143] on ya-tr-span "Удалить" at bounding box center [663, 145] width 45 height 17
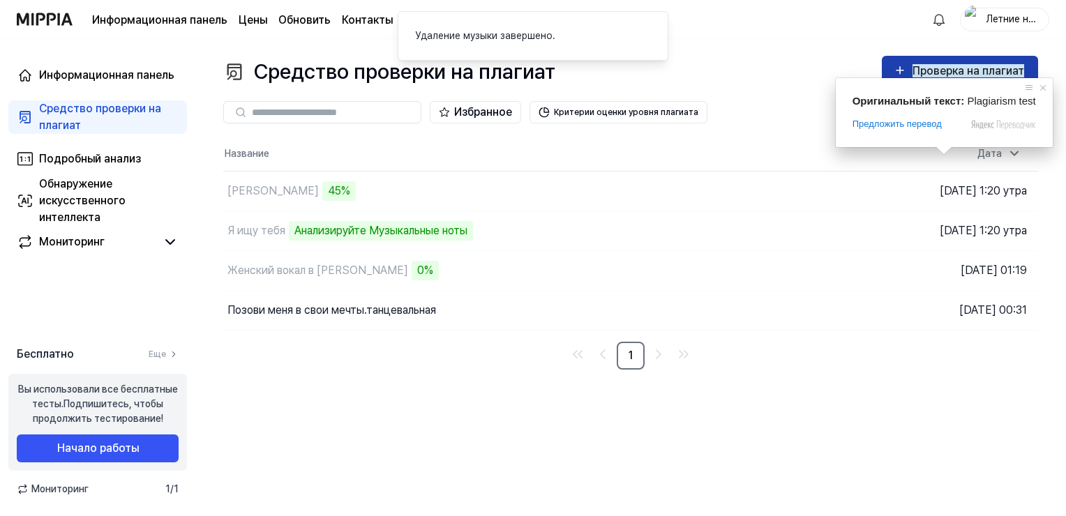
click at [942, 73] on ya-tr-span "Проверка на плагиат" at bounding box center [969, 70] width 112 height 13
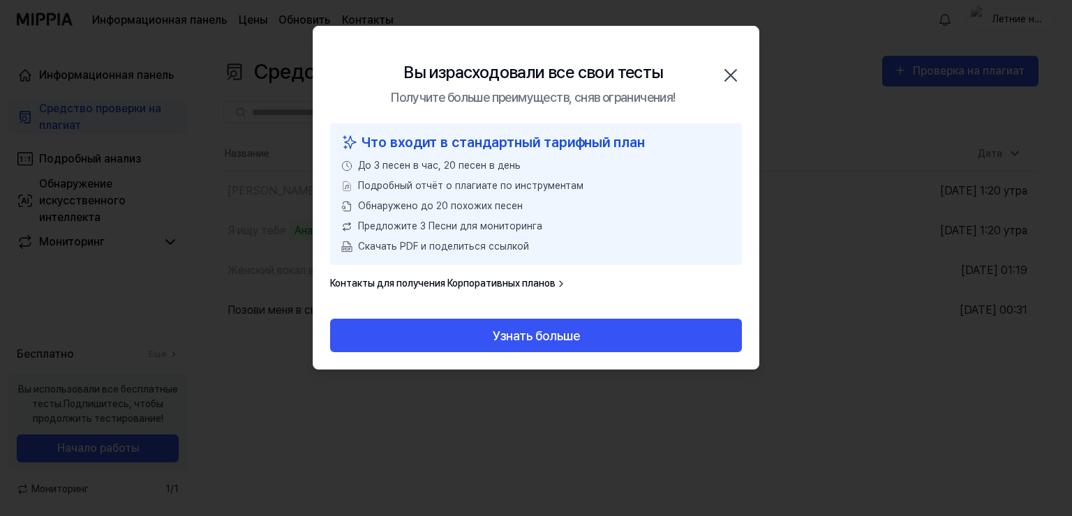
click at [735, 71] on icon "button" at bounding box center [730, 75] width 22 height 22
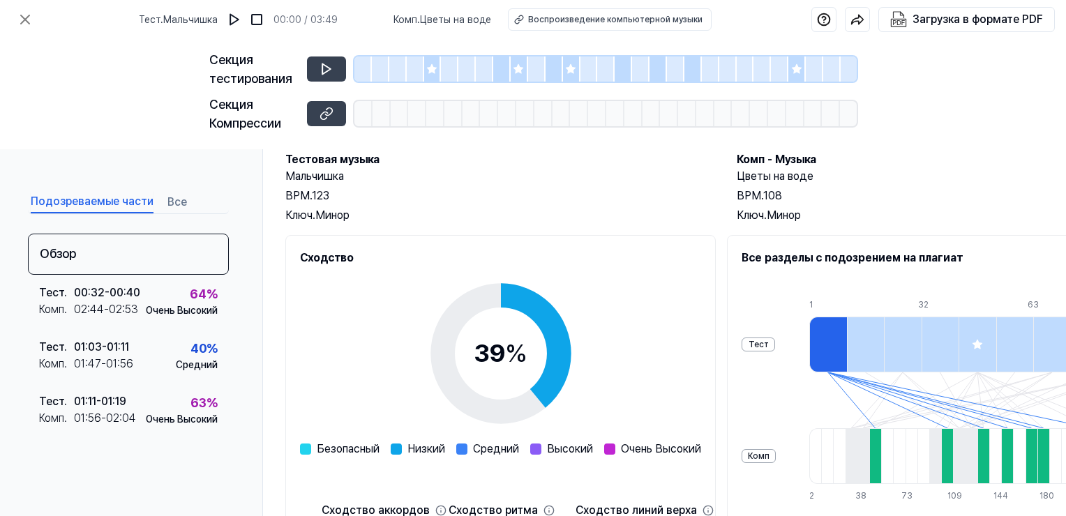
scroll to position [47, 0]
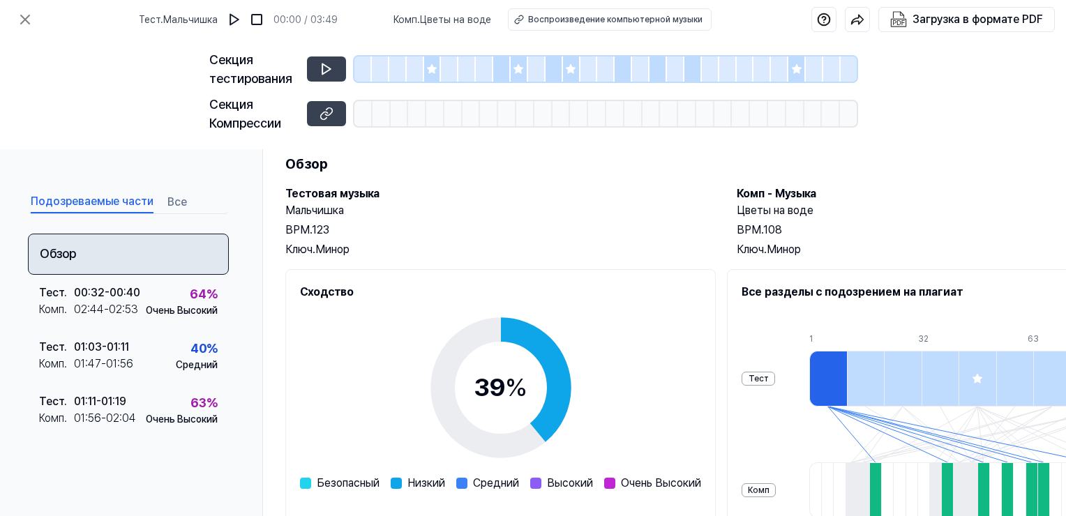
click at [73, 262] on div "Обзор" at bounding box center [128, 254] width 201 height 41
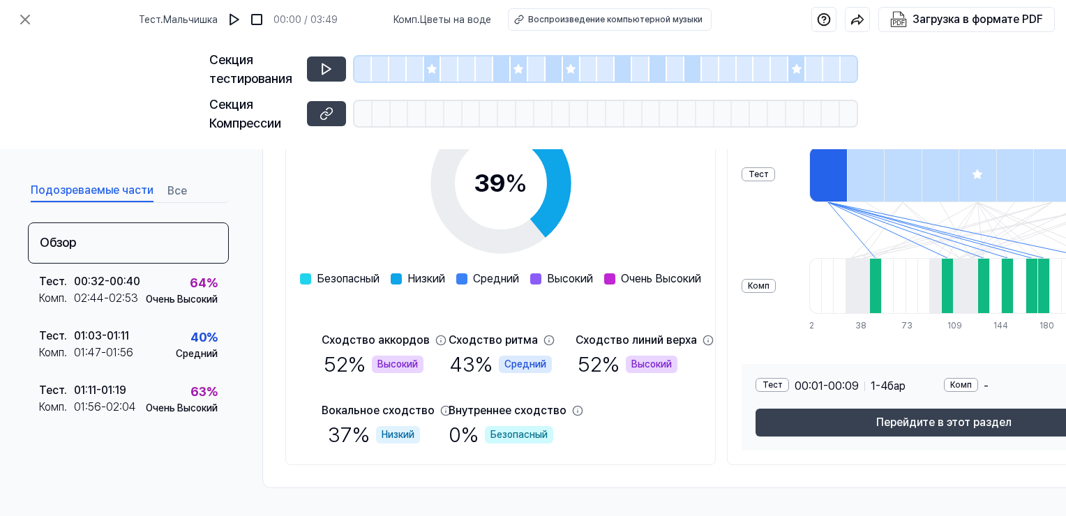
scroll to position [0, 0]
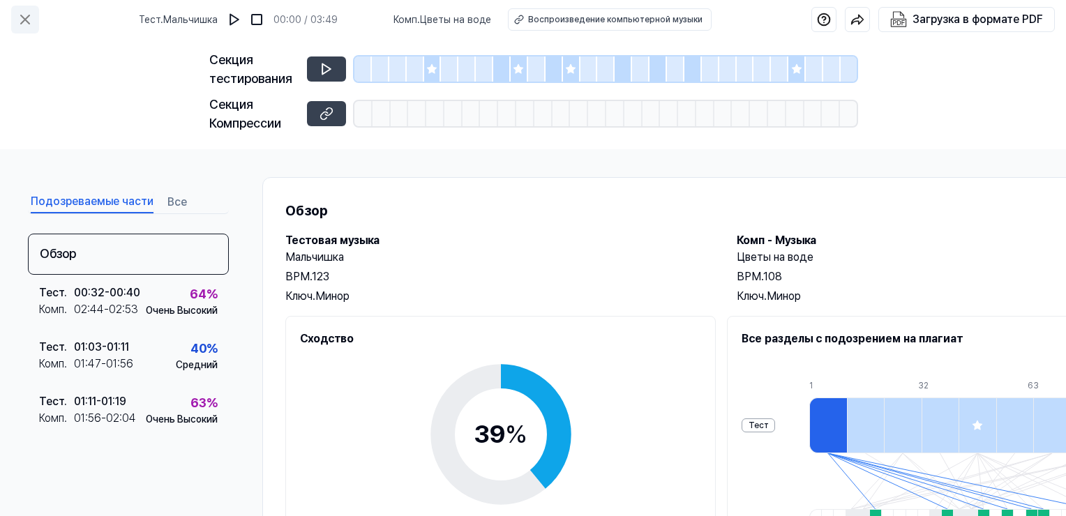
click at [21, 17] on icon at bounding box center [25, 19] width 17 height 17
